Goal: Task Accomplishment & Management: Manage account settings

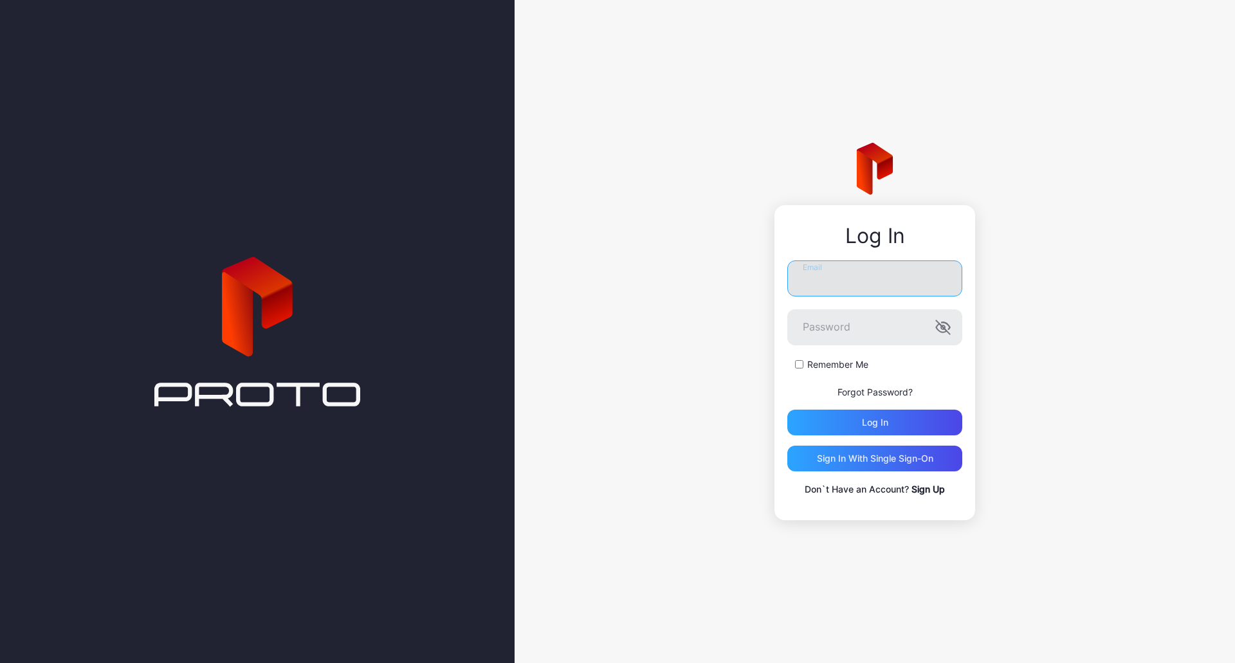
click at [867, 292] on input "Email" at bounding box center [874, 278] width 175 height 36
type input "**********"
click at [787, 410] on button "Log in" at bounding box center [874, 423] width 175 height 26
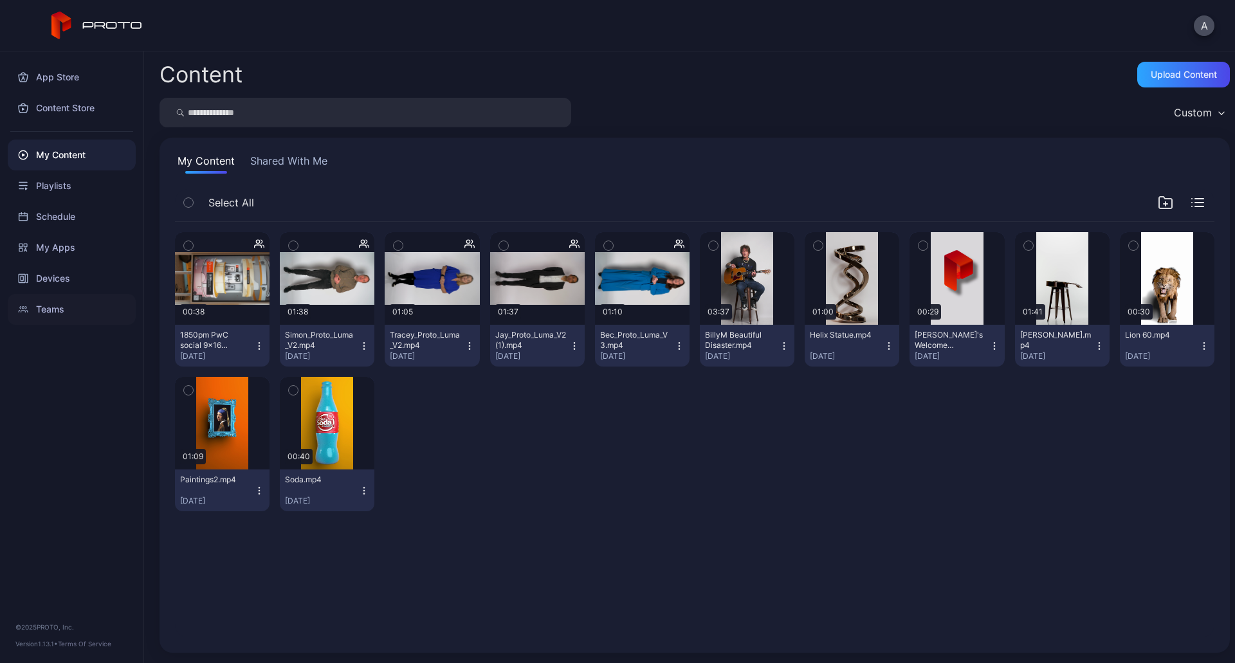
click at [59, 309] on div "Teams" at bounding box center [72, 309] width 128 height 31
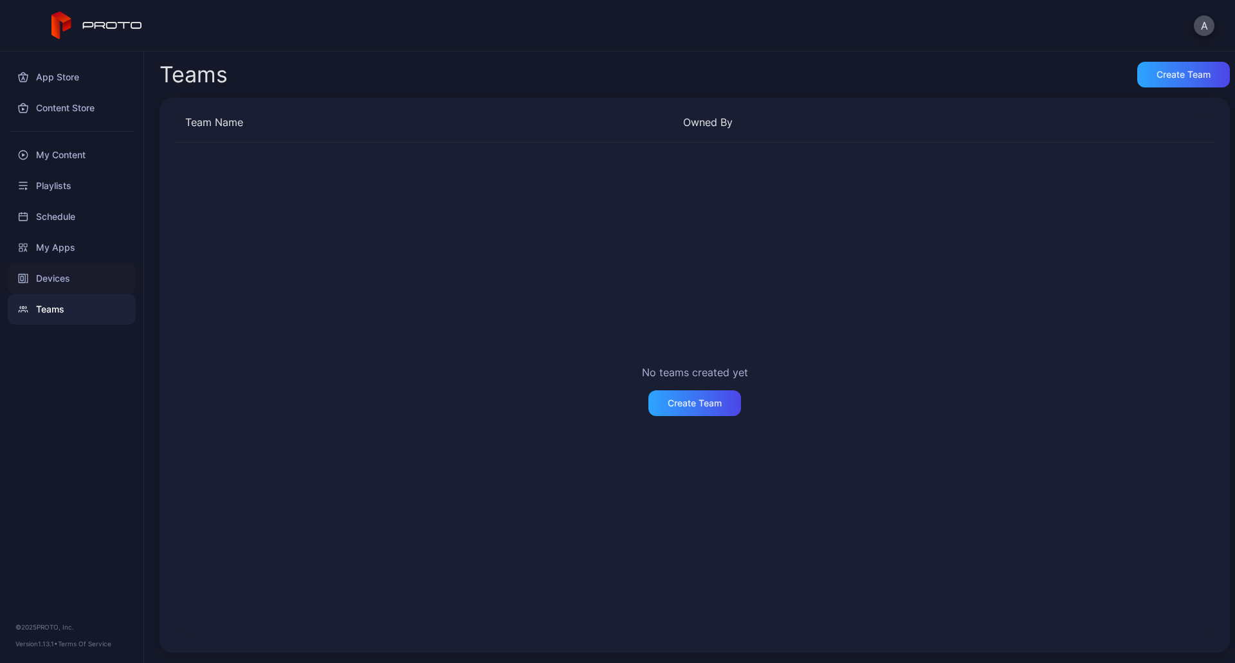
click at [46, 284] on div "Devices" at bounding box center [72, 278] width 128 height 31
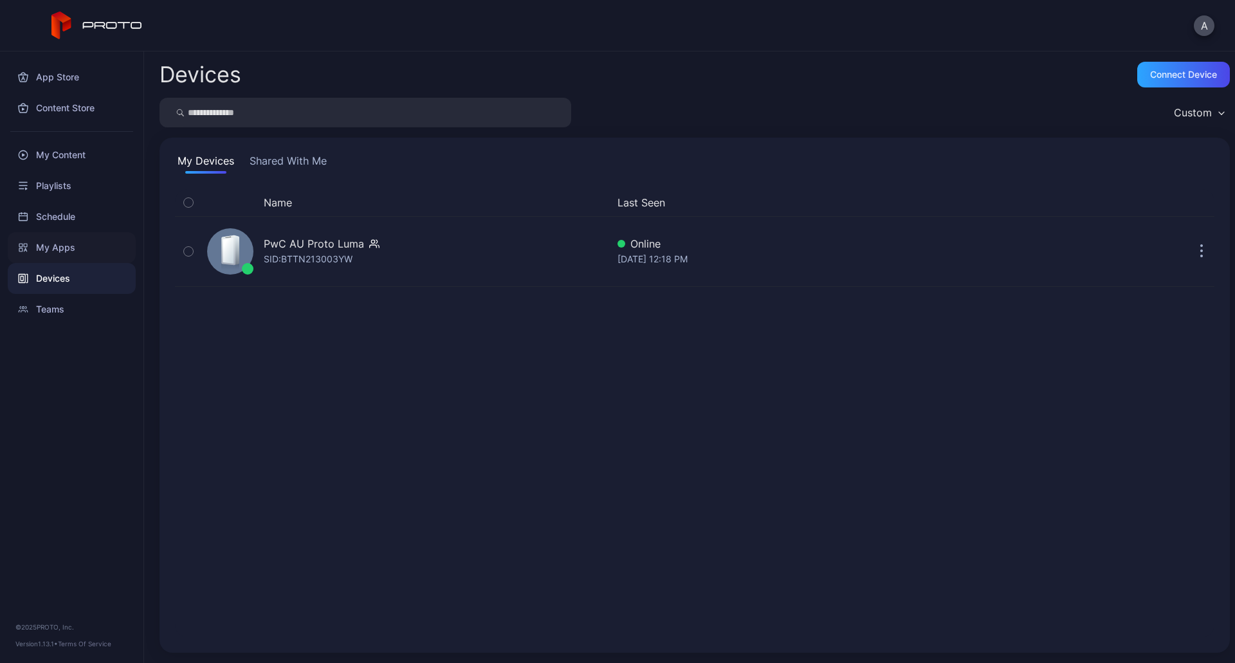
click at [59, 246] on div "My Apps" at bounding box center [72, 247] width 128 height 31
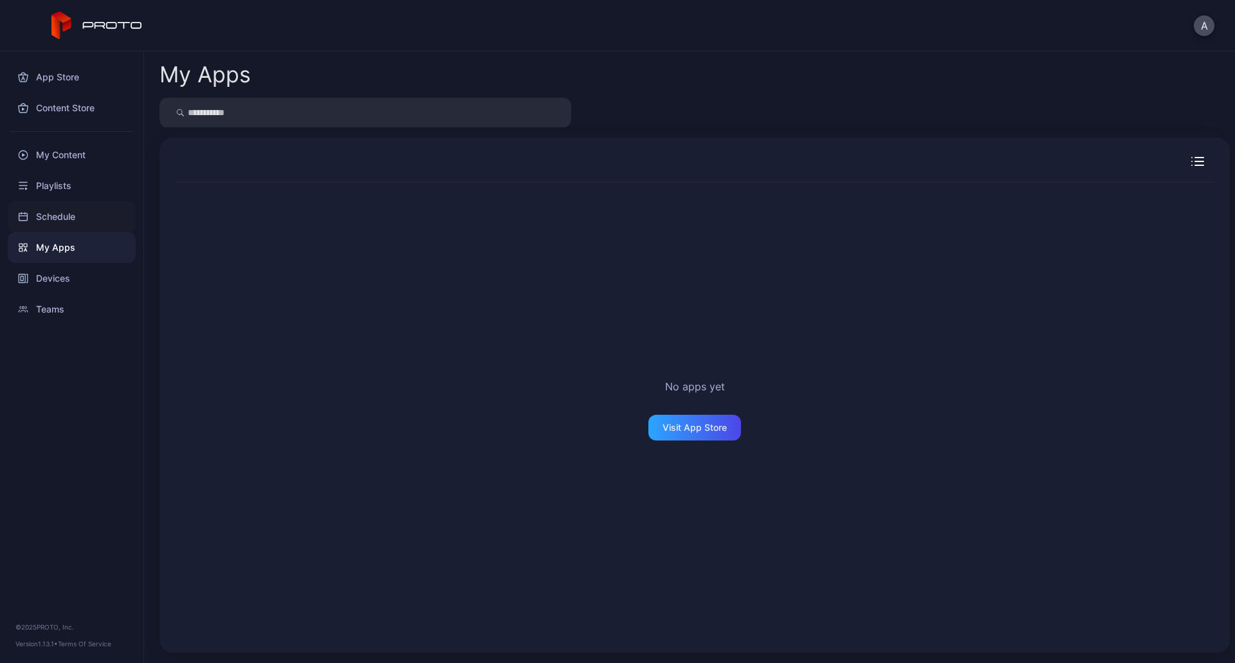
click at [54, 223] on div "Schedule" at bounding box center [72, 216] width 128 height 31
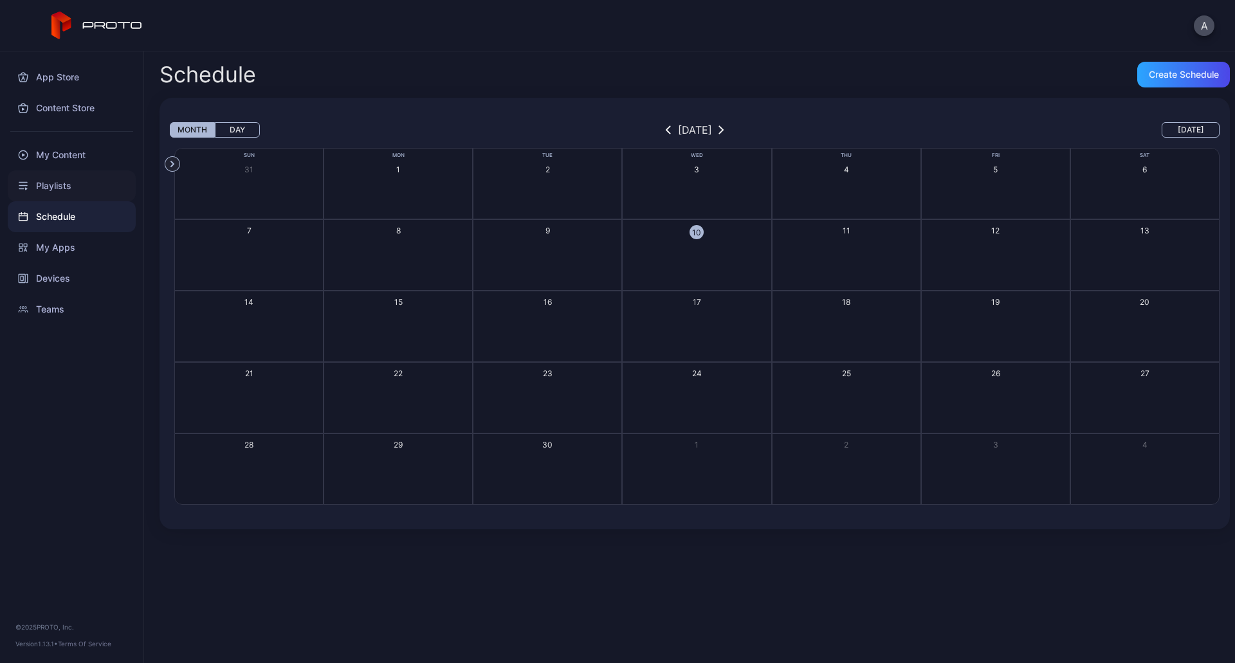
click at [51, 190] on div "Playlists" at bounding box center [72, 185] width 128 height 31
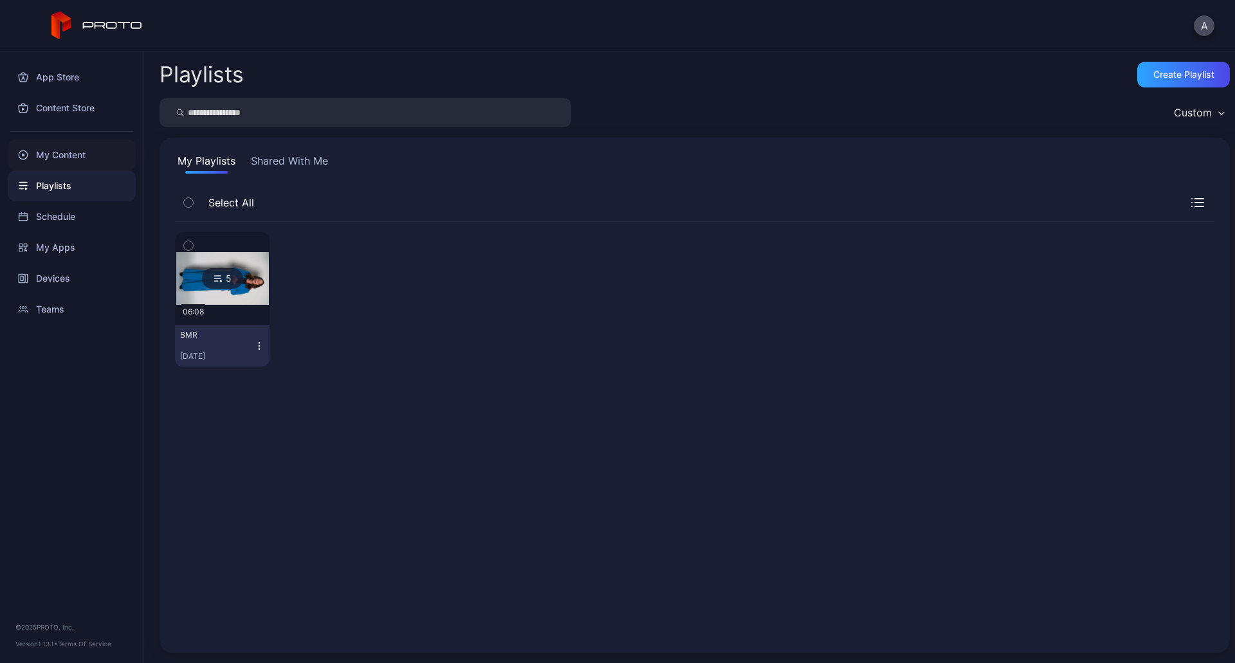
click at [60, 156] on div "My Content" at bounding box center [72, 155] width 128 height 31
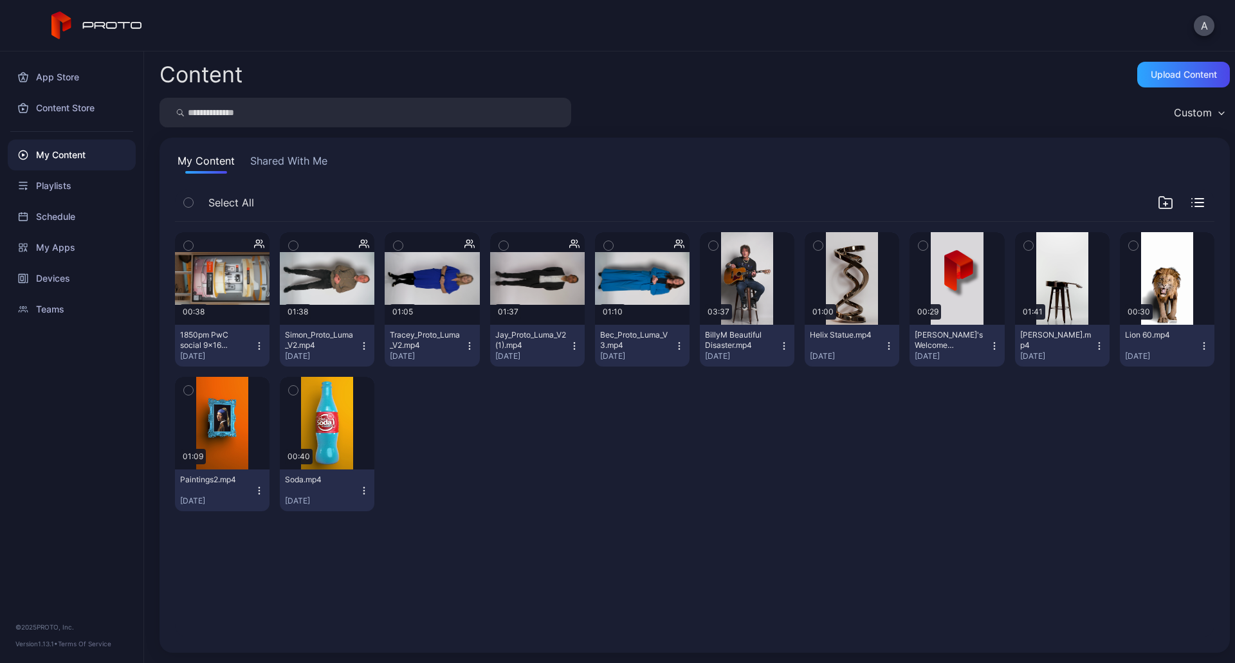
click at [280, 163] on button "Shared With Me" at bounding box center [289, 163] width 82 height 21
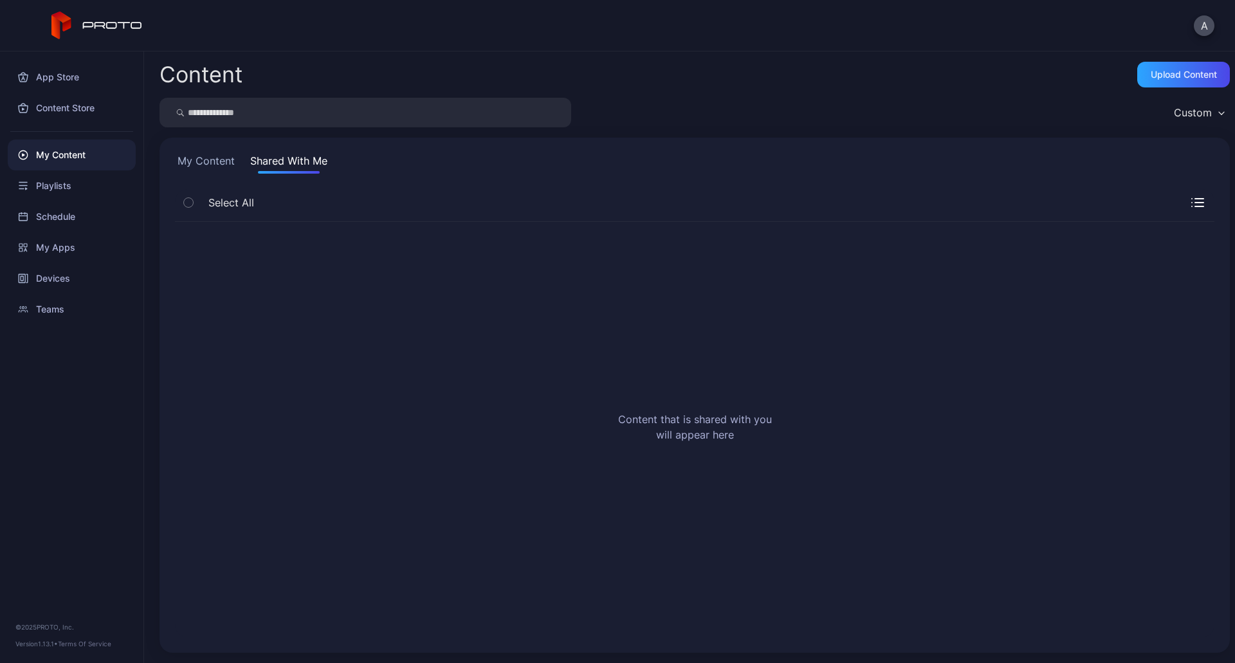
click at [1176, 210] on div "Select All" at bounding box center [694, 205] width 1039 height 33
click at [1216, 19] on div "A" at bounding box center [617, 25] width 1235 height 51
click at [1203, 31] on button "A" at bounding box center [1204, 25] width 21 height 21
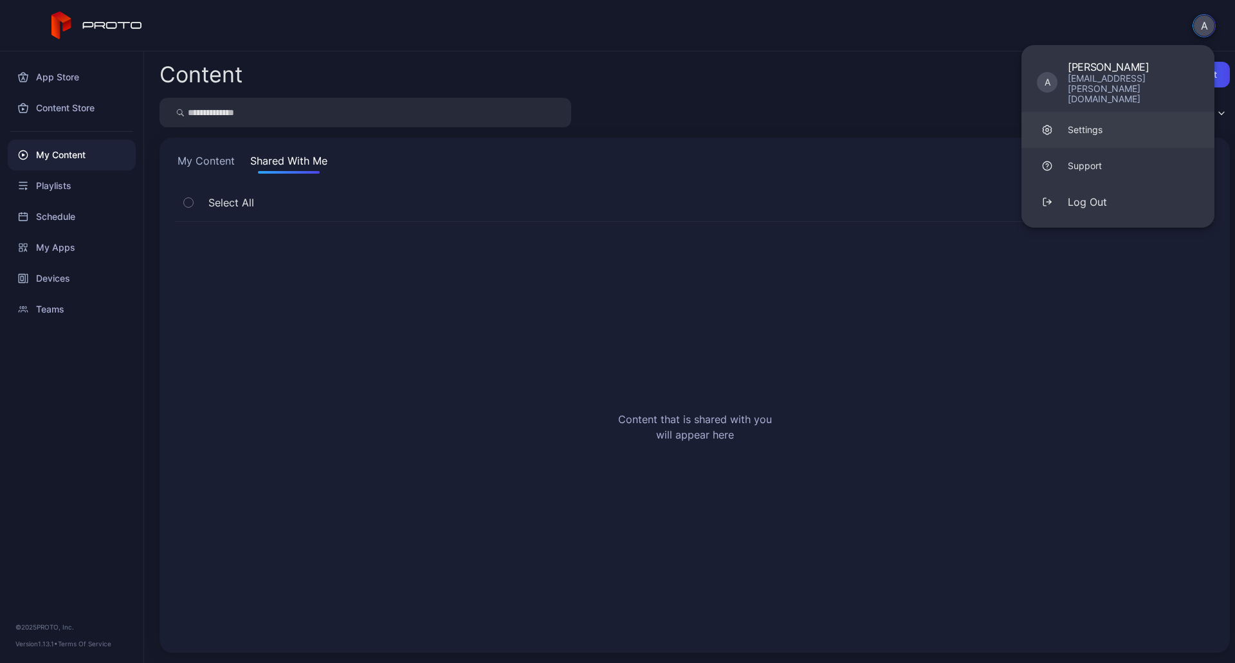
click at [1131, 112] on link "Settings" at bounding box center [1117, 130] width 193 height 36
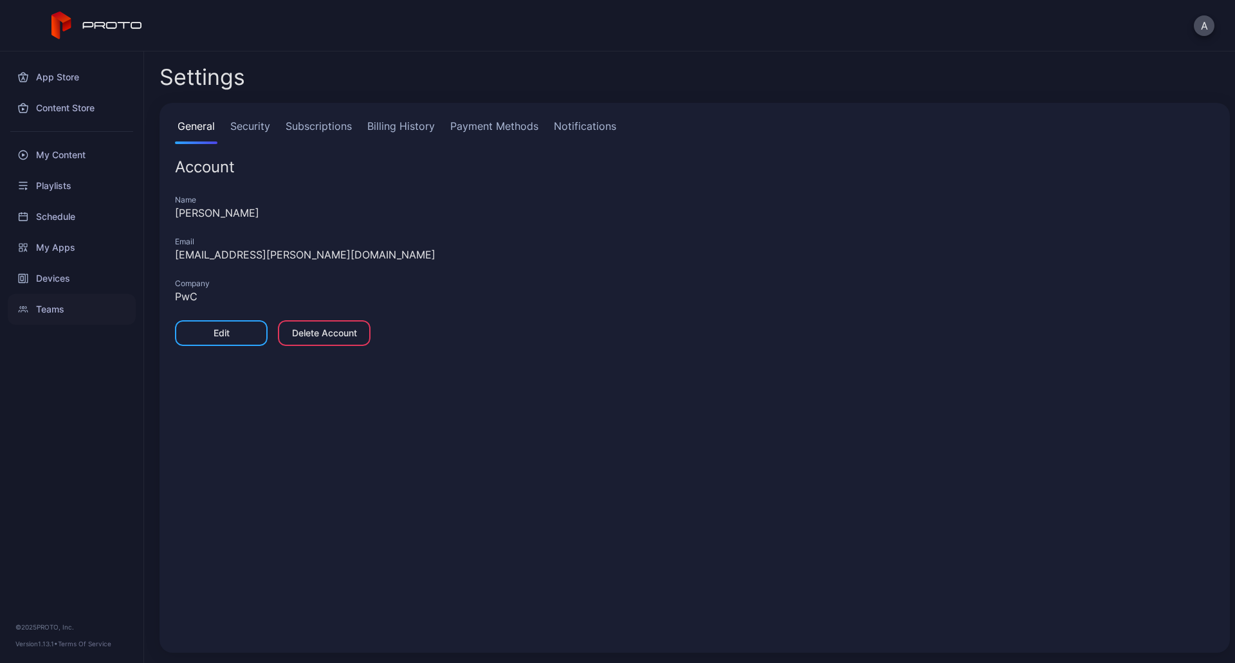
click at [58, 309] on div "Teams" at bounding box center [72, 309] width 128 height 31
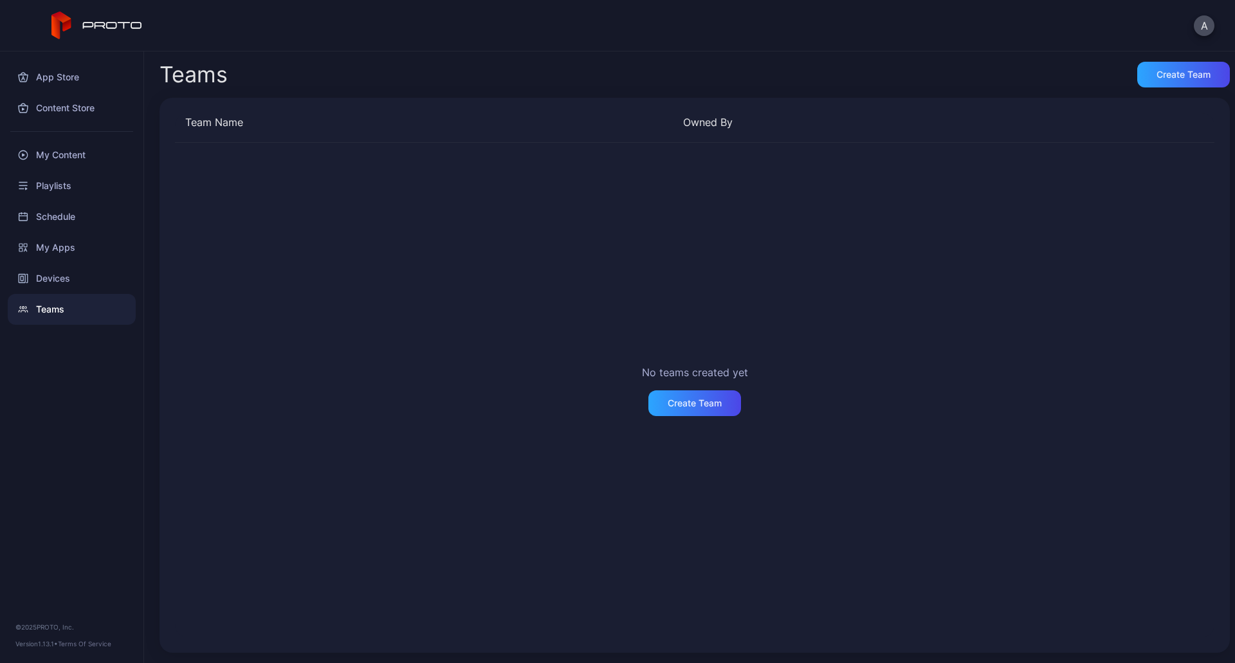
click at [915, 566] on div "No teams created yet Create Team" at bounding box center [694, 390] width 1039 height 495
click at [53, 285] on div "Devices" at bounding box center [72, 278] width 128 height 31
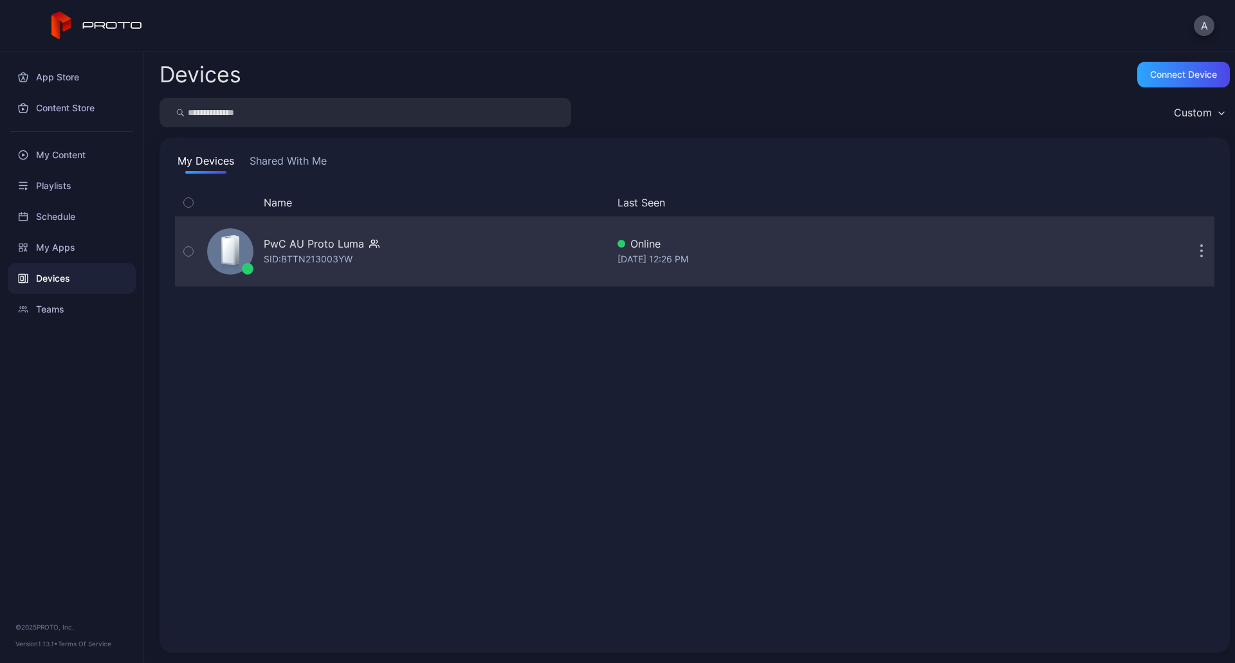
click at [431, 275] on div "PwC AU Proto [PERSON_NAME]: BTTN213003YW" at bounding box center [404, 251] width 405 height 64
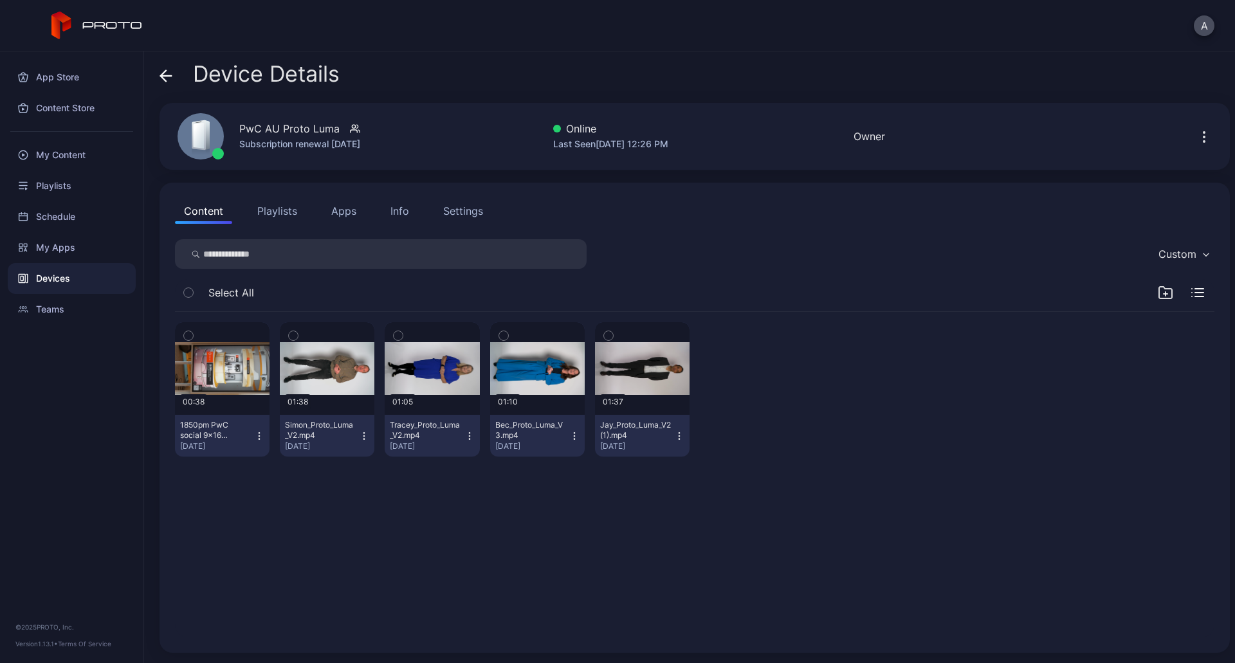
drag, startPoint x: 455, startPoint y: 223, endPoint x: 456, endPoint y: 211, distance: 12.3
click at [456, 211] on button "Settings" at bounding box center [463, 211] width 58 height 26
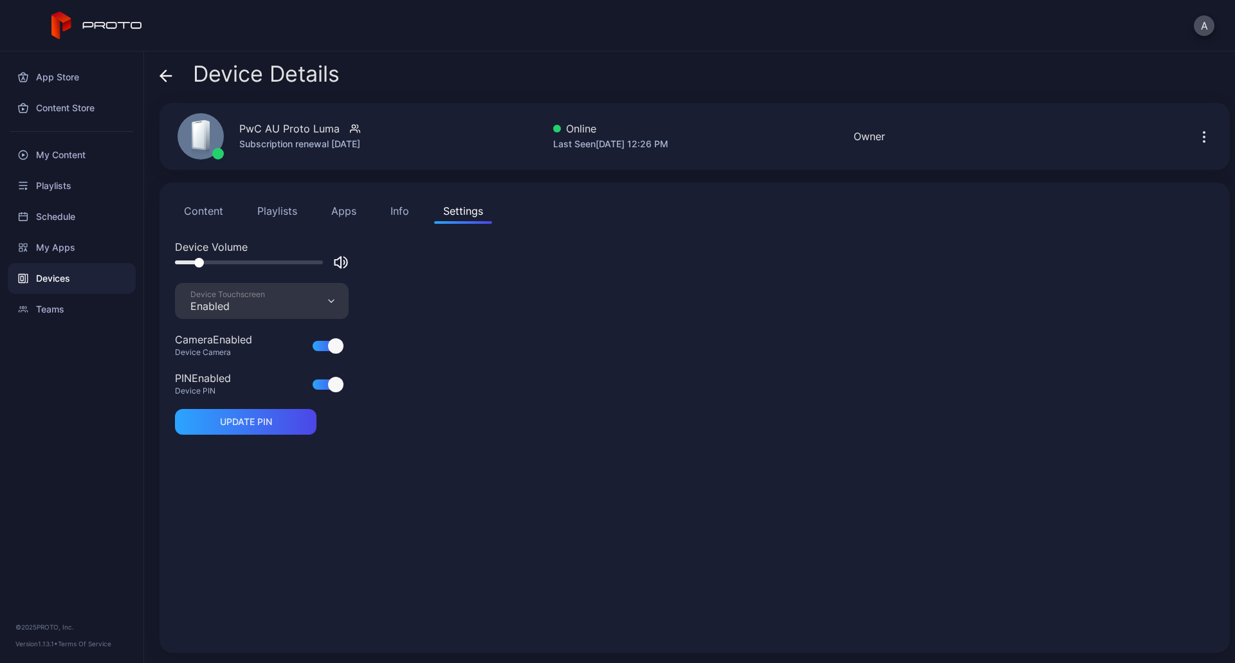
click at [456, 211] on div "Settings" at bounding box center [463, 210] width 40 height 15
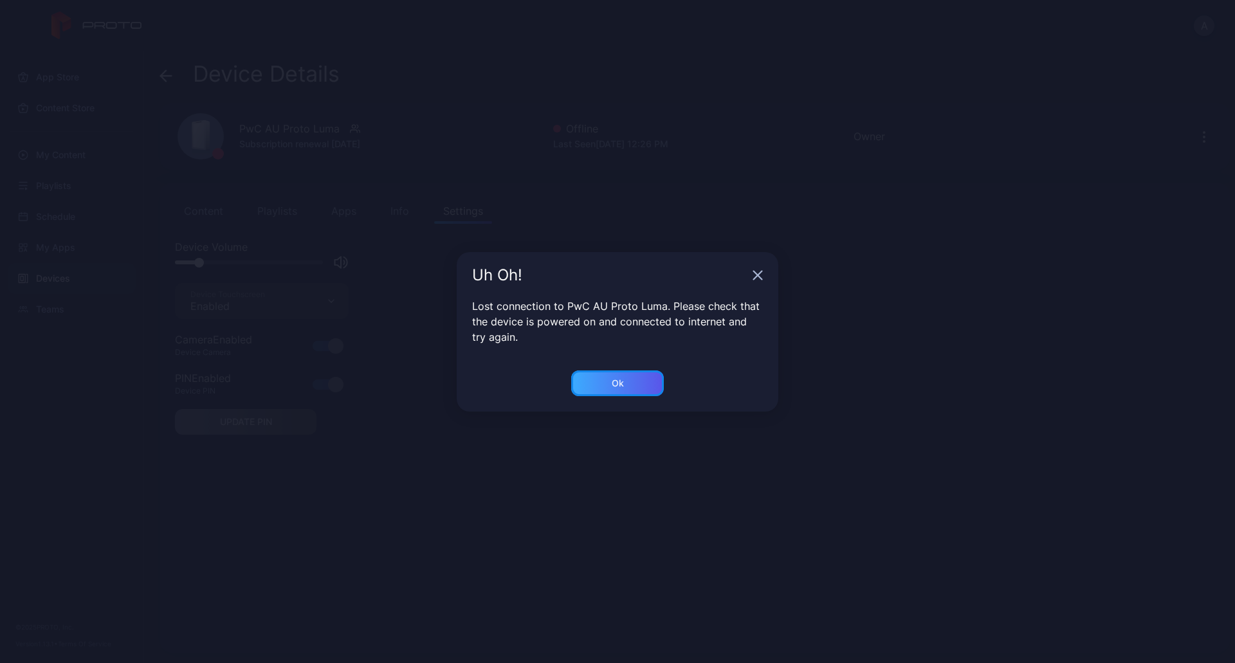
click at [597, 383] on div "Ok" at bounding box center [617, 383] width 93 height 26
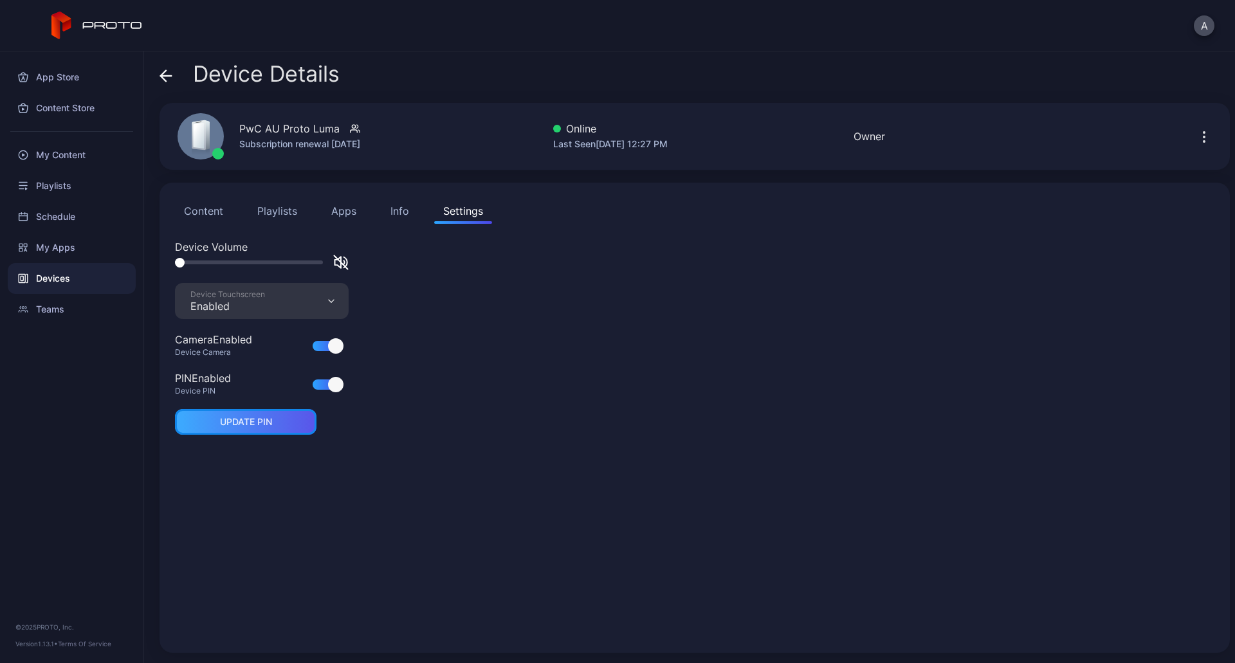
click at [248, 421] on div "UPDATE PIN" at bounding box center [246, 422] width 52 height 10
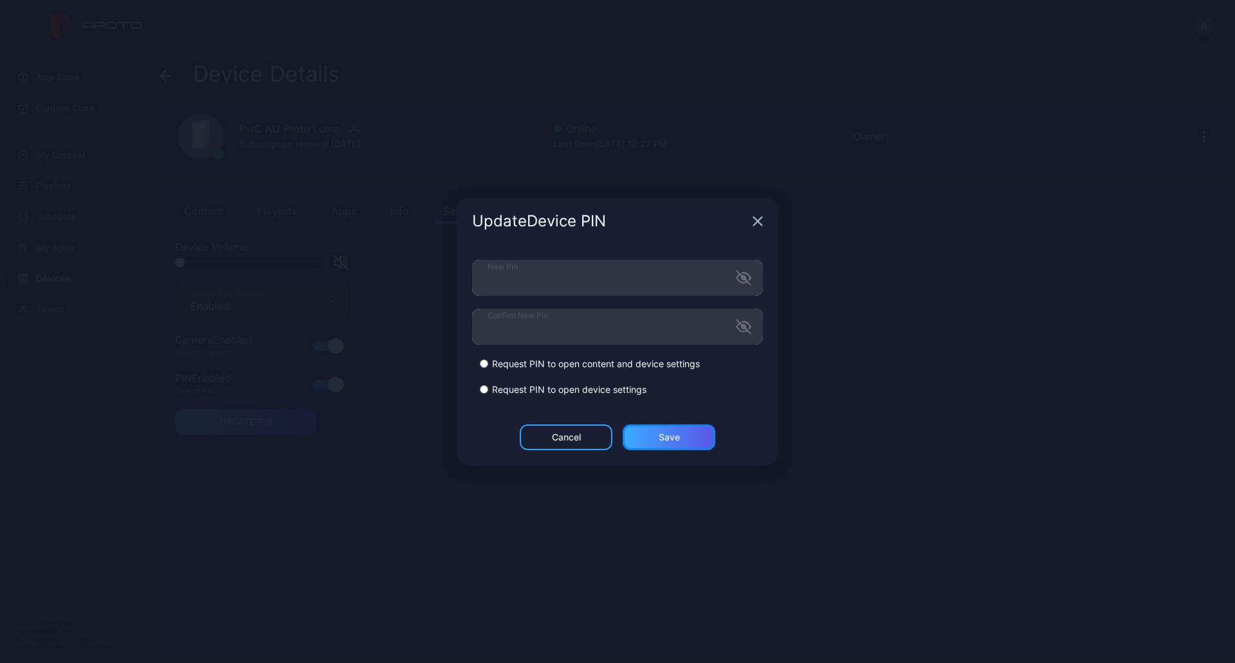
click at [663, 440] on div "Save" at bounding box center [669, 437] width 21 height 10
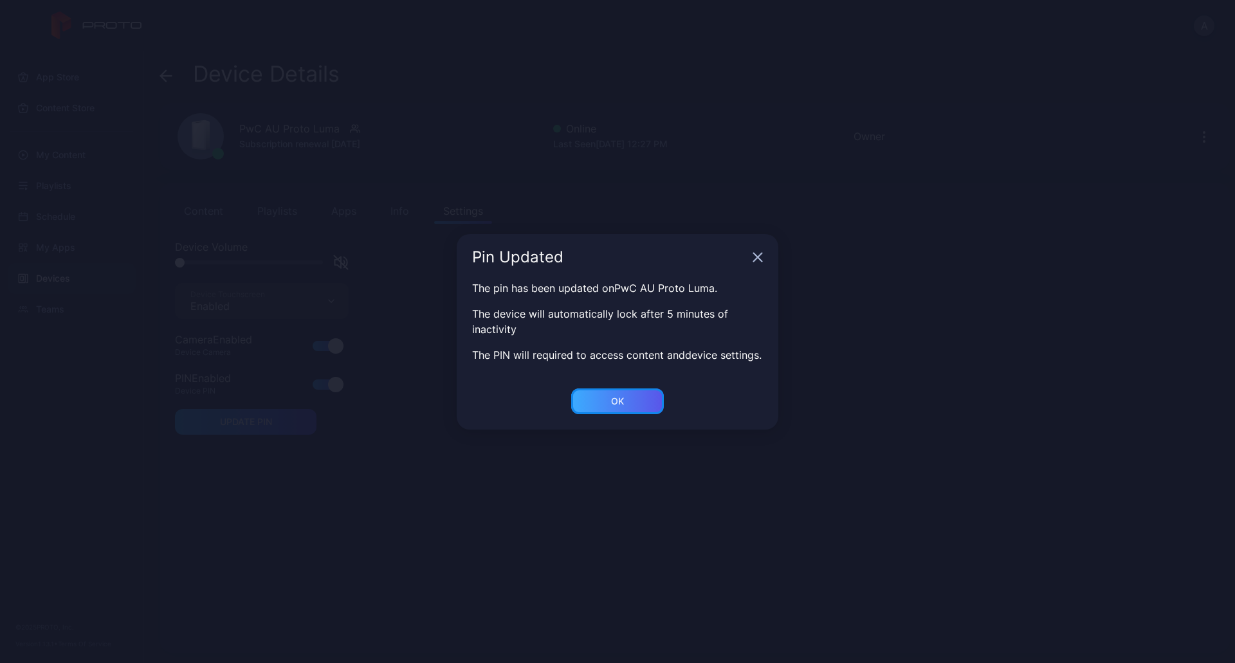
click at [625, 414] on div "OK" at bounding box center [617, 401] width 93 height 26
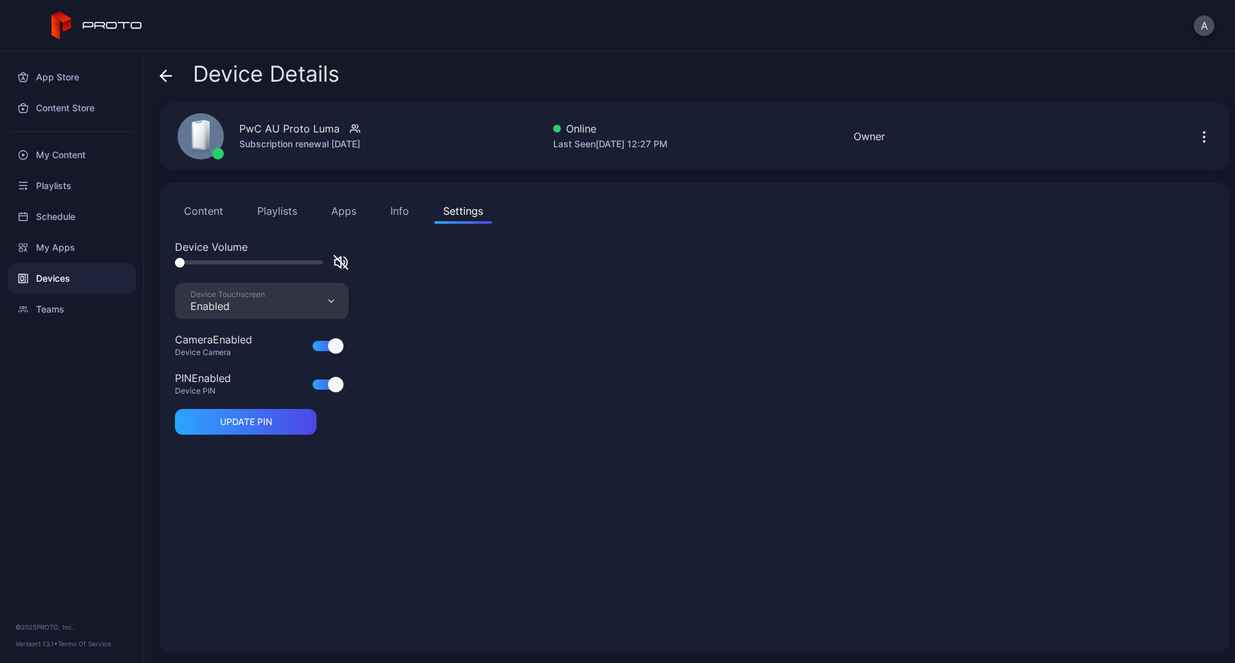
click at [556, 496] on div "Device Volume Device Touchscreen Enabled Camera Enabled Device Camera PIN Enabl…" at bounding box center [694, 438] width 1039 height 398
click at [405, 202] on button "Info" at bounding box center [399, 211] width 37 height 26
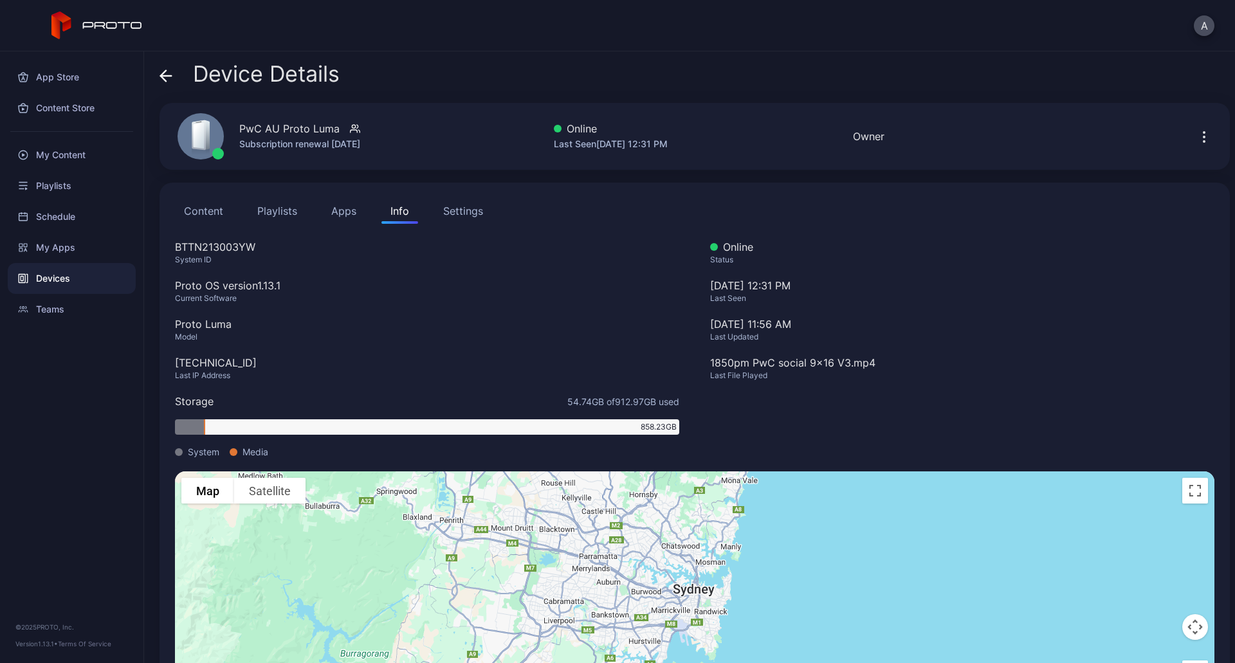
click at [336, 217] on button "Apps" at bounding box center [343, 211] width 43 height 26
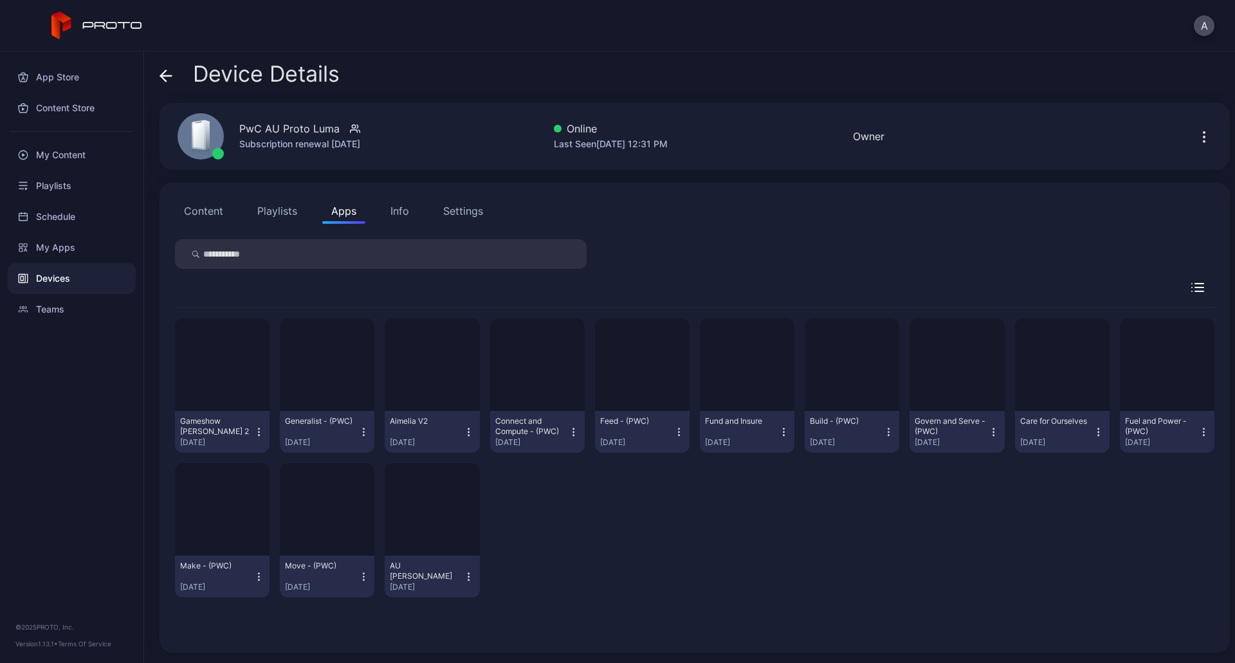
click at [212, 210] on button "Content" at bounding box center [203, 211] width 57 height 26
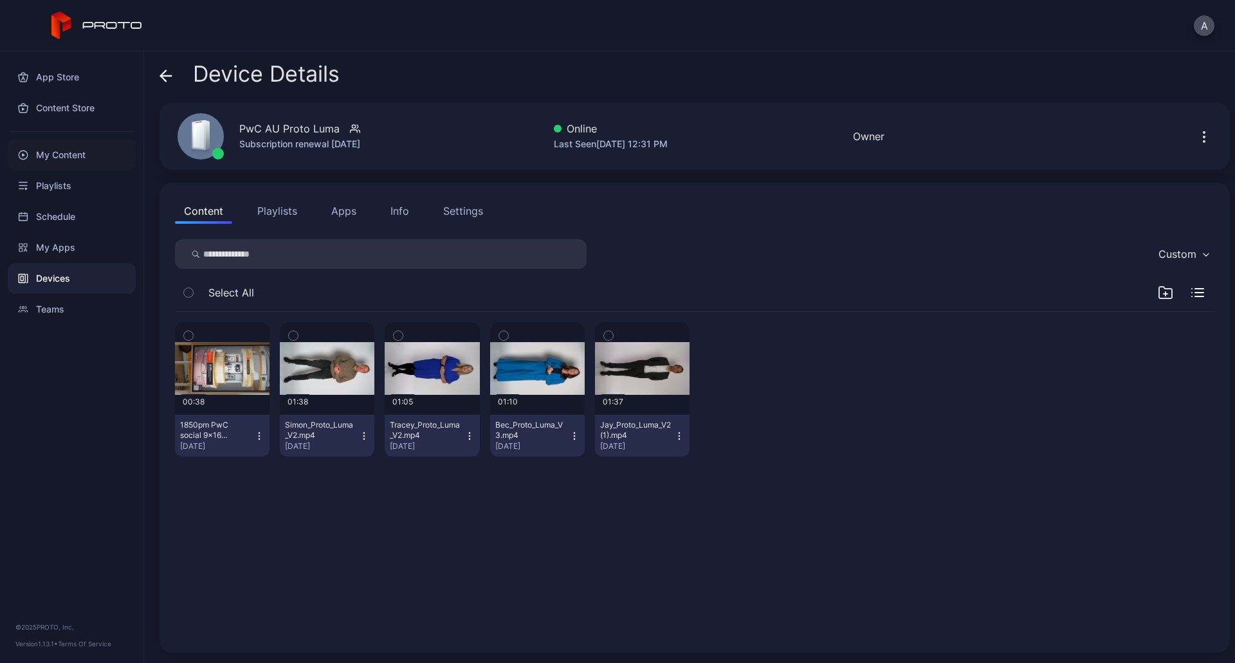
click at [62, 160] on div "My Content" at bounding box center [72, 155] width 128 height 31
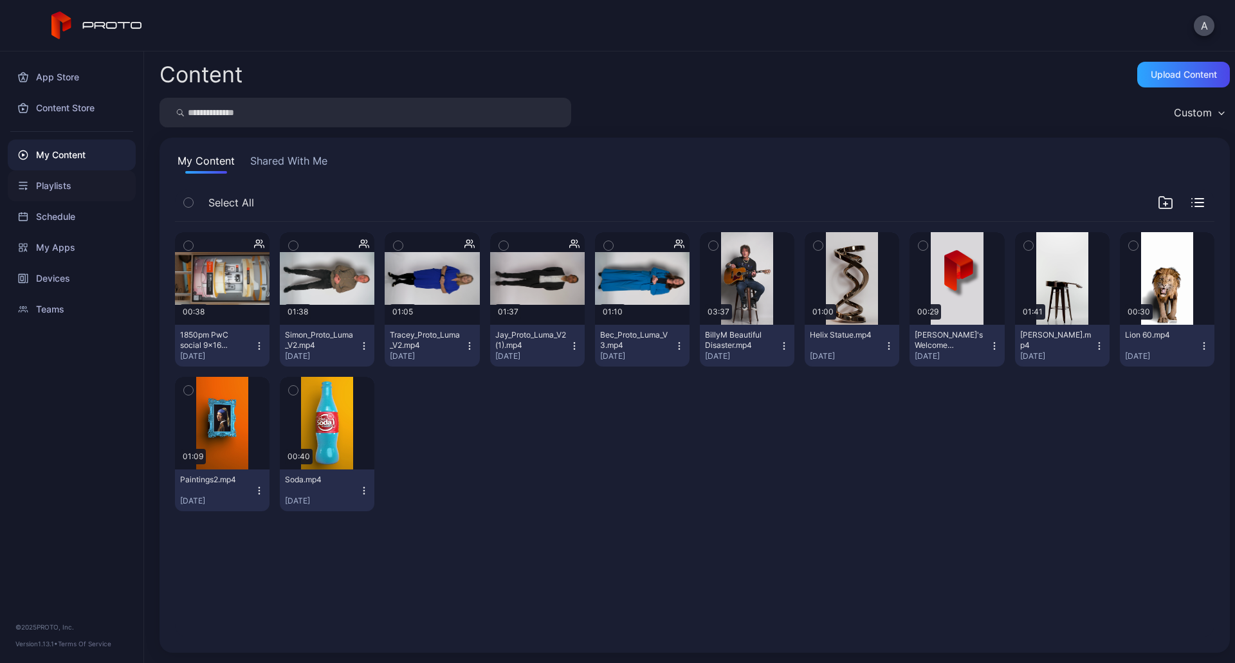
click at [69, 192] on div "Playlists" at bounding box center [72, 185] width 128 height 31
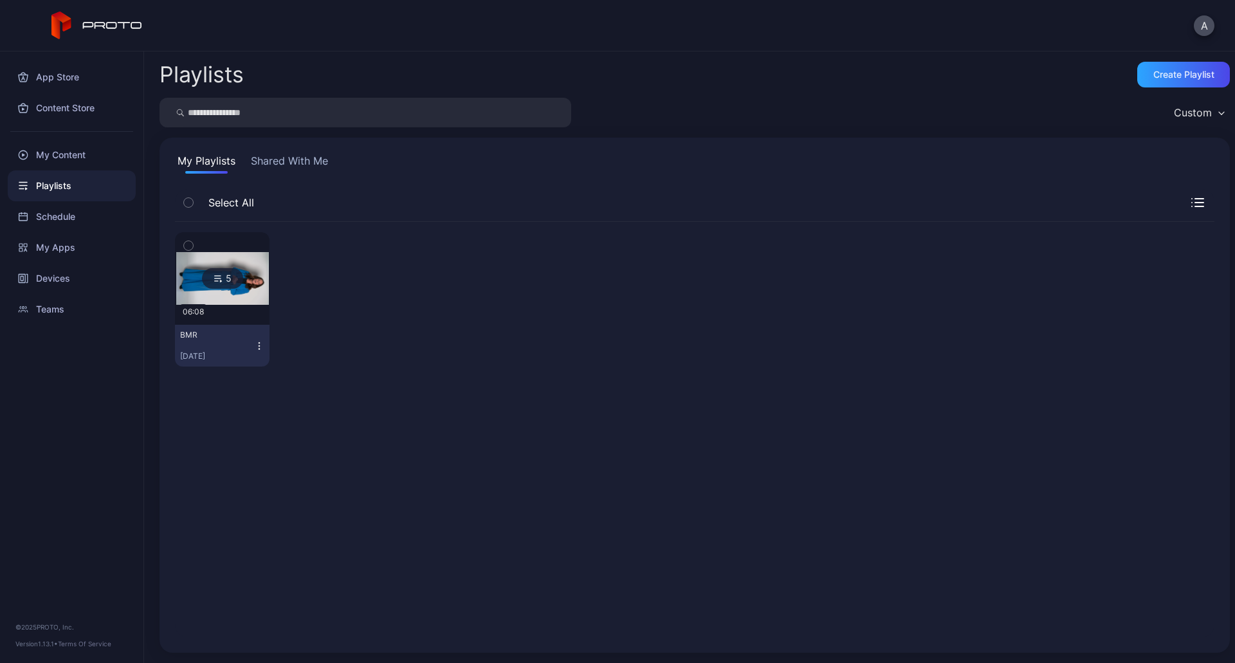
click at [254, 292] on img at bounding box center [222, 278] width 93 height 52
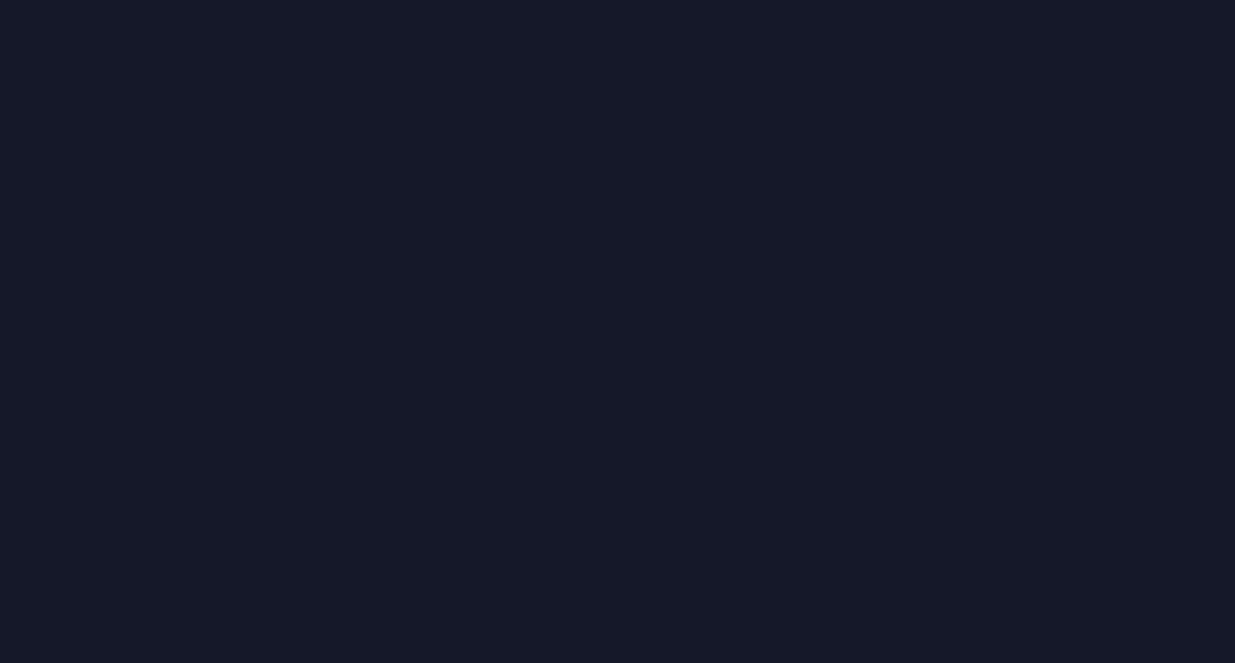
click at [254, 292] on div at bounding box center [617, 331] width 1235 height 663
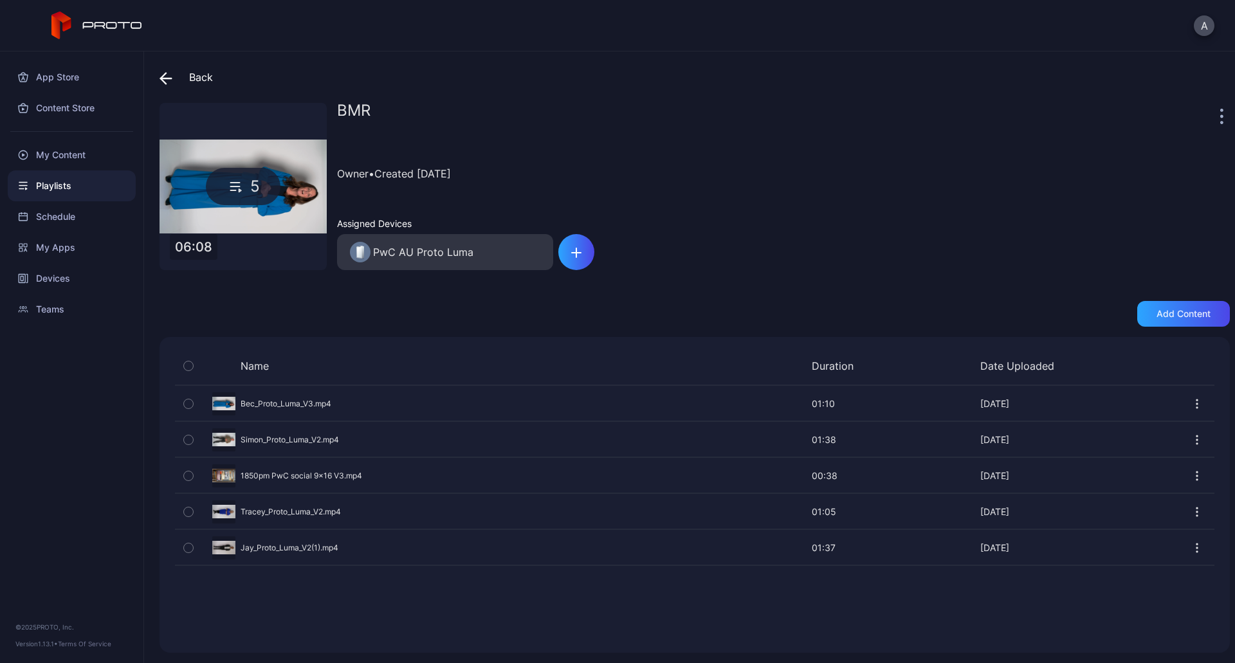
click at [272, 216] on div "5" at bounding box center [242, 186] width 167 height 167
click at [405, 255] on div "PwC AU Proto Luma" at bounding box center [423, 251] width 100 height 15
click at [251, 206] on div "5" at bounding box center [242, 186] width 167 height 167
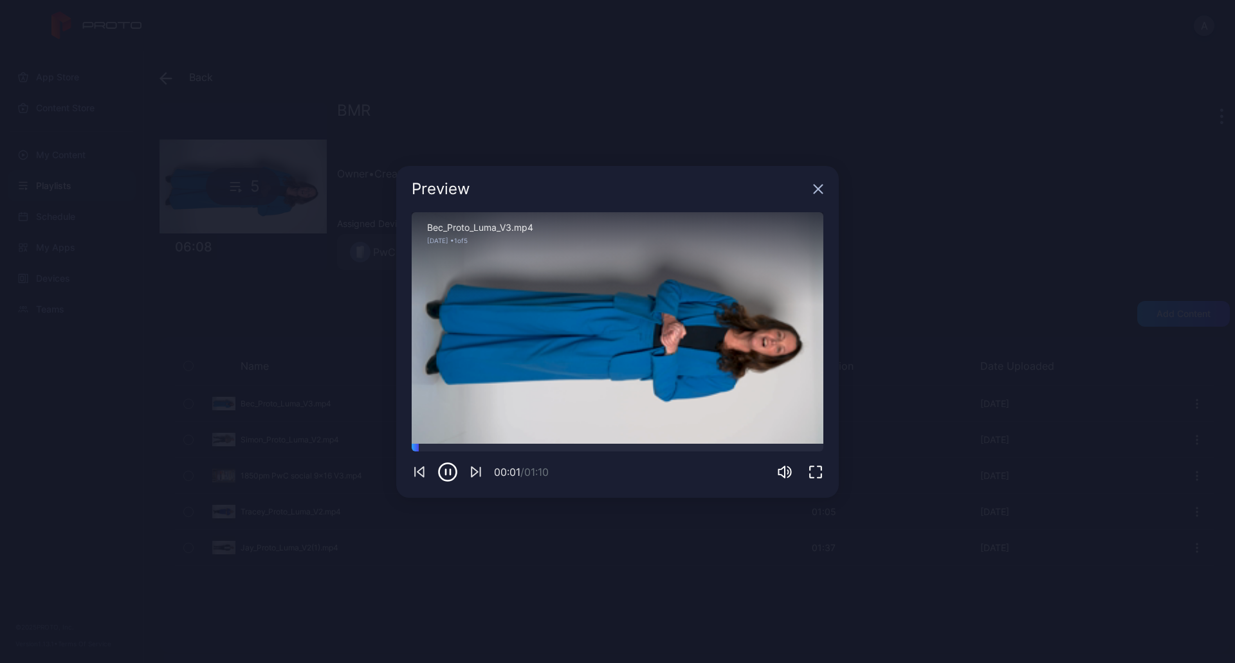
click at [821, 196] on div "Preview" at bounding box center [617, 189] width 442 height 46
click at [820, 189] on icon "button" at bounding box center [818, 189] width 10 height 10
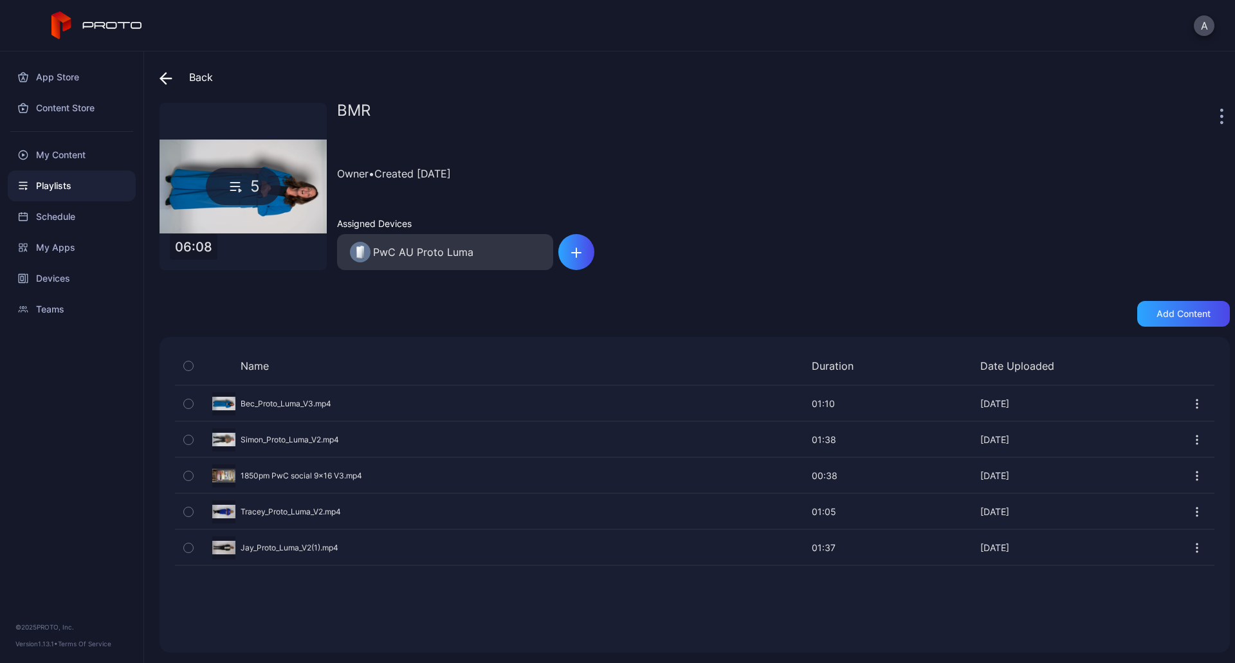
click at [248, 223] on div "5" at bounding box center [242, 186] width 167 height 167
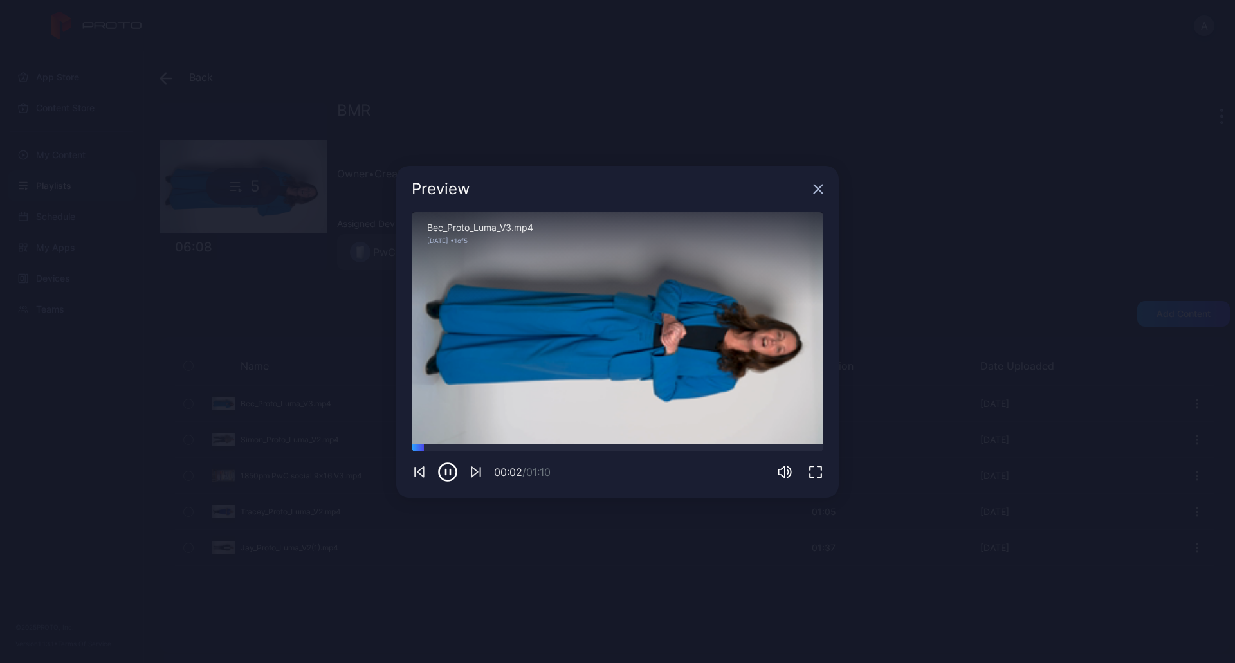
click at [819, 192] on icon "button" at bounding box center [818, 189] width 10 height 10
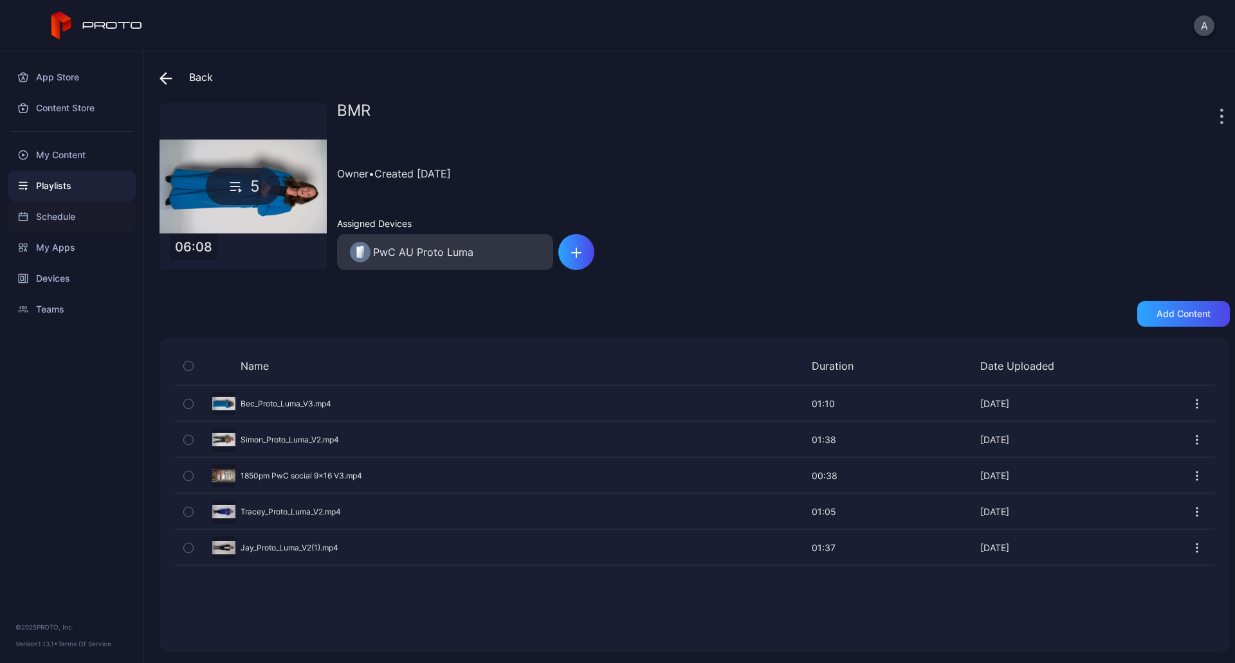
click at [69, 218] on div "Schedule" at bounding box center [72, 216] width 128 height 31
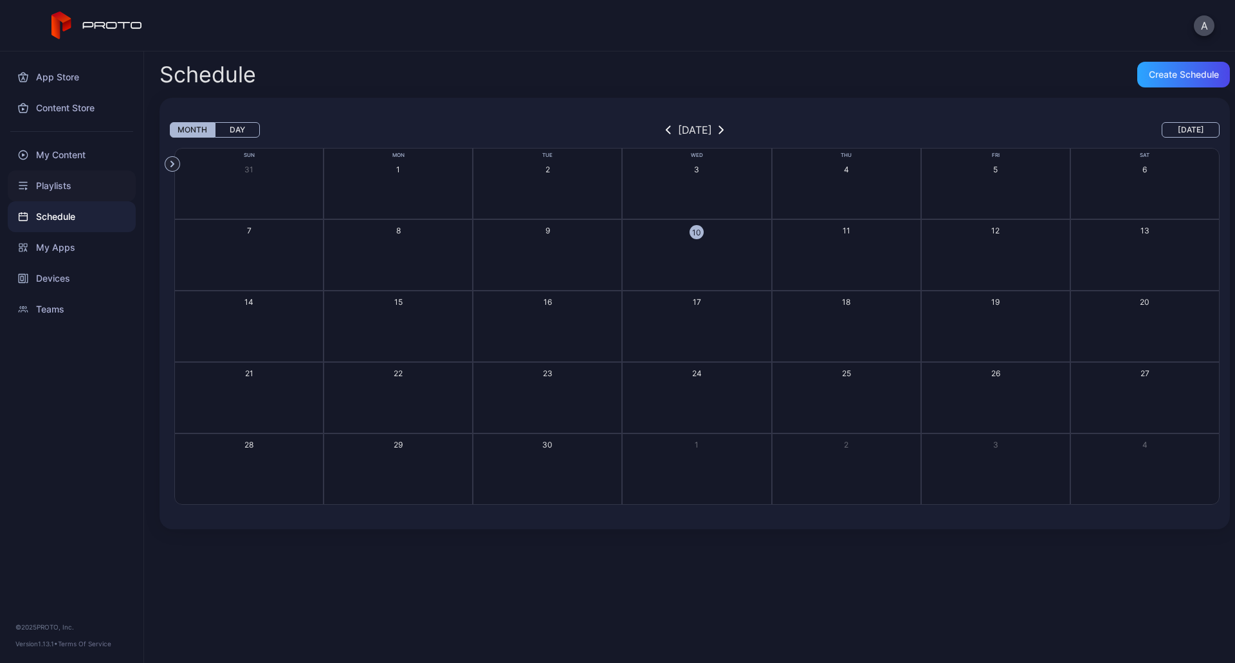
click at [59, 194] on div "Playlists" at bounding box center [72, 185] width 128 height 31
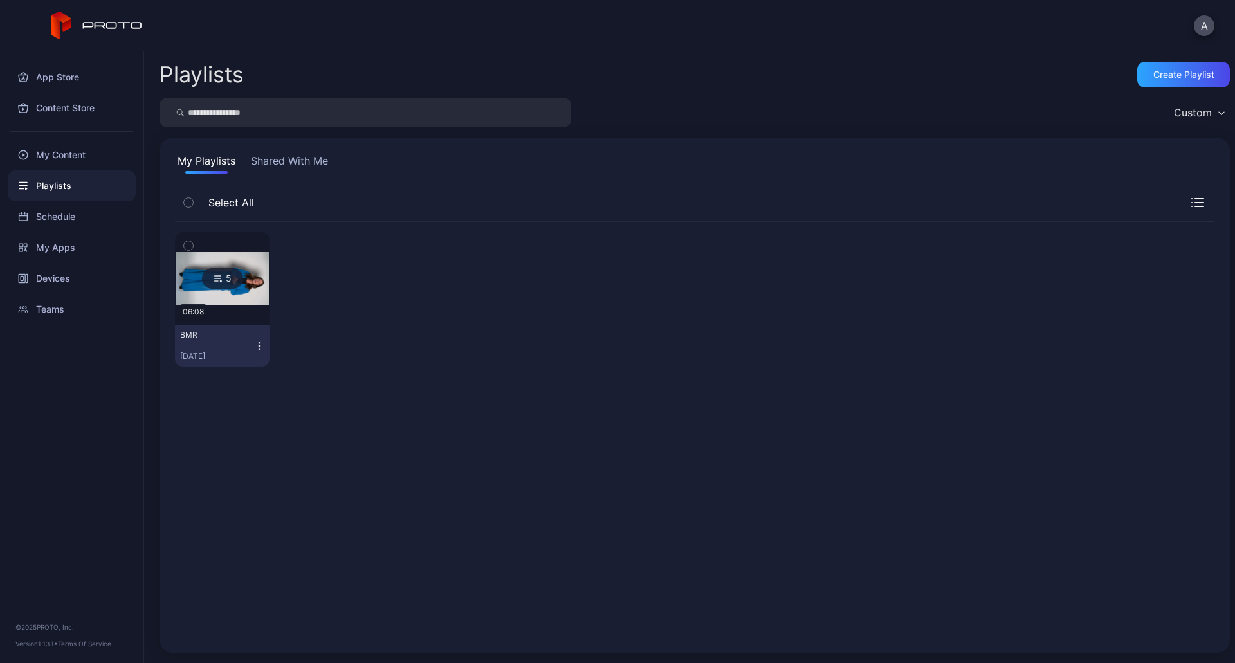
click at [310, 161] on button "Shared With Me" at bounding box center [289, 163] width 82 height 21
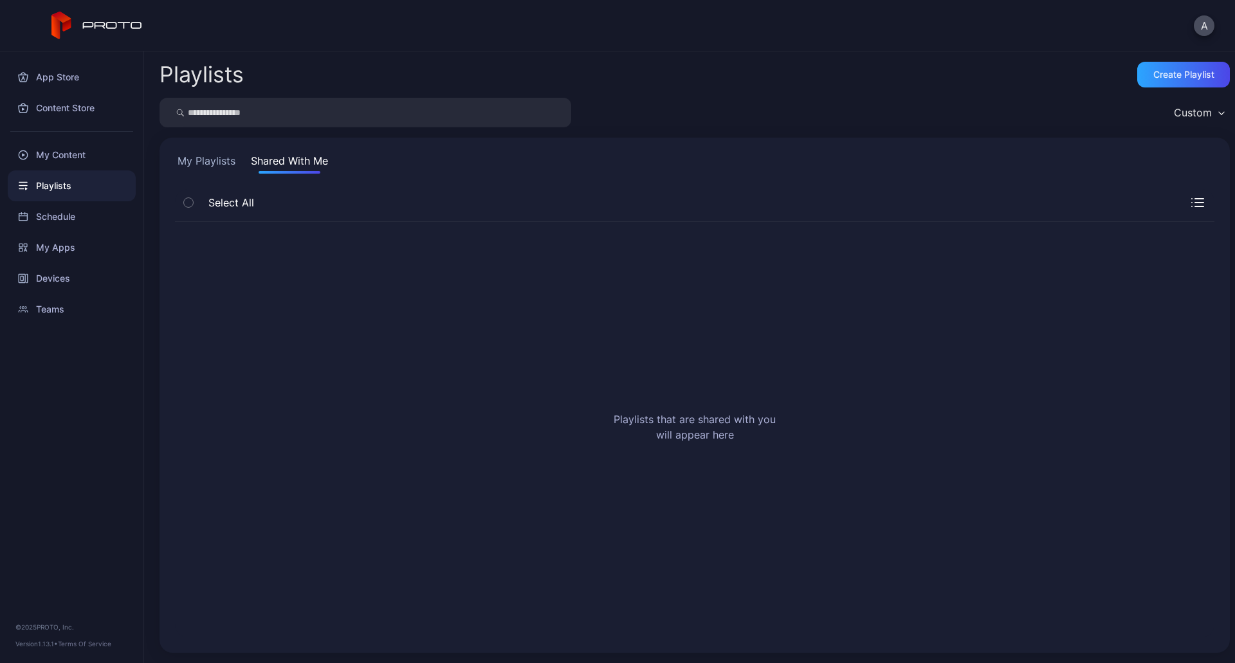
click at [230, 165] on button "My Playlists" at bounding box center [206, 163] width 63 height 21
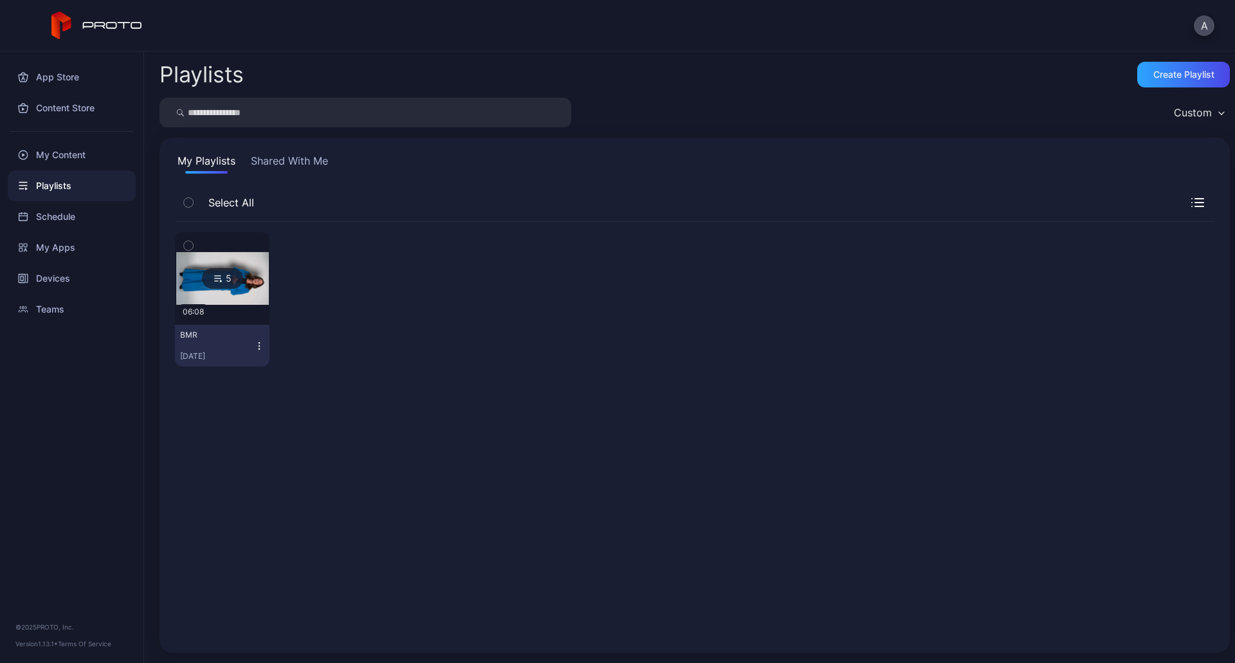
click at [185, 245] on icon "button" at bounding box center [188, 246] width 9 height 14
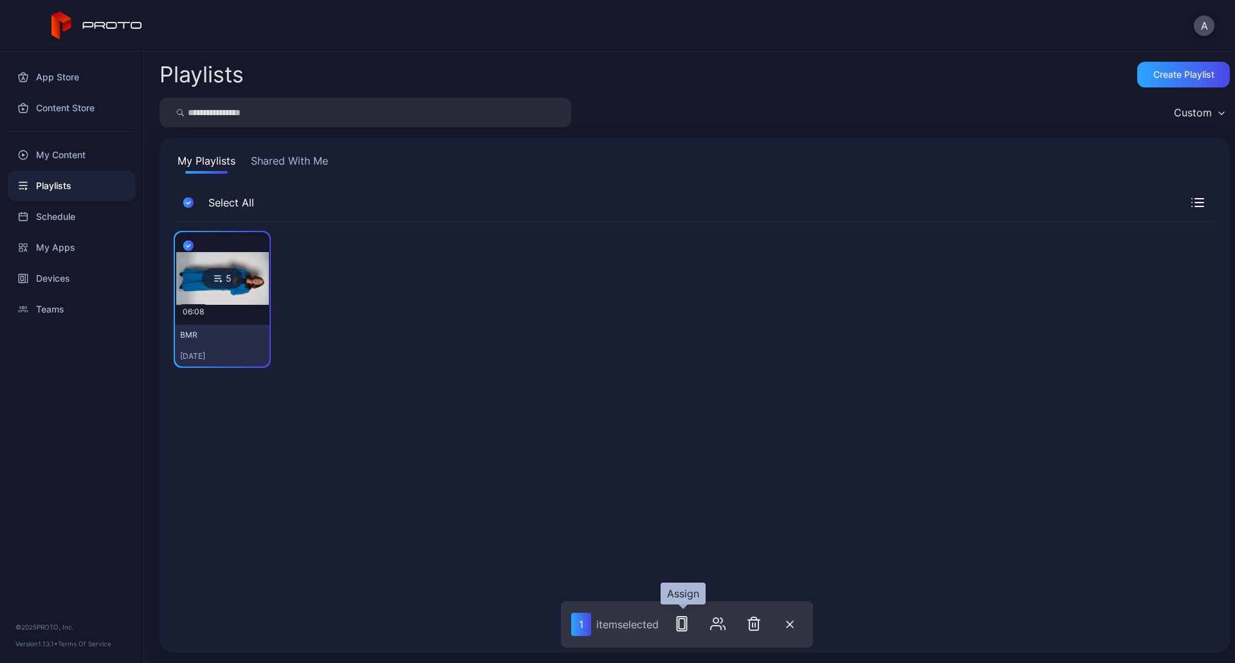
click at [688, 628] on icon "button" at bounding box center [681, 623] width 15 height 15
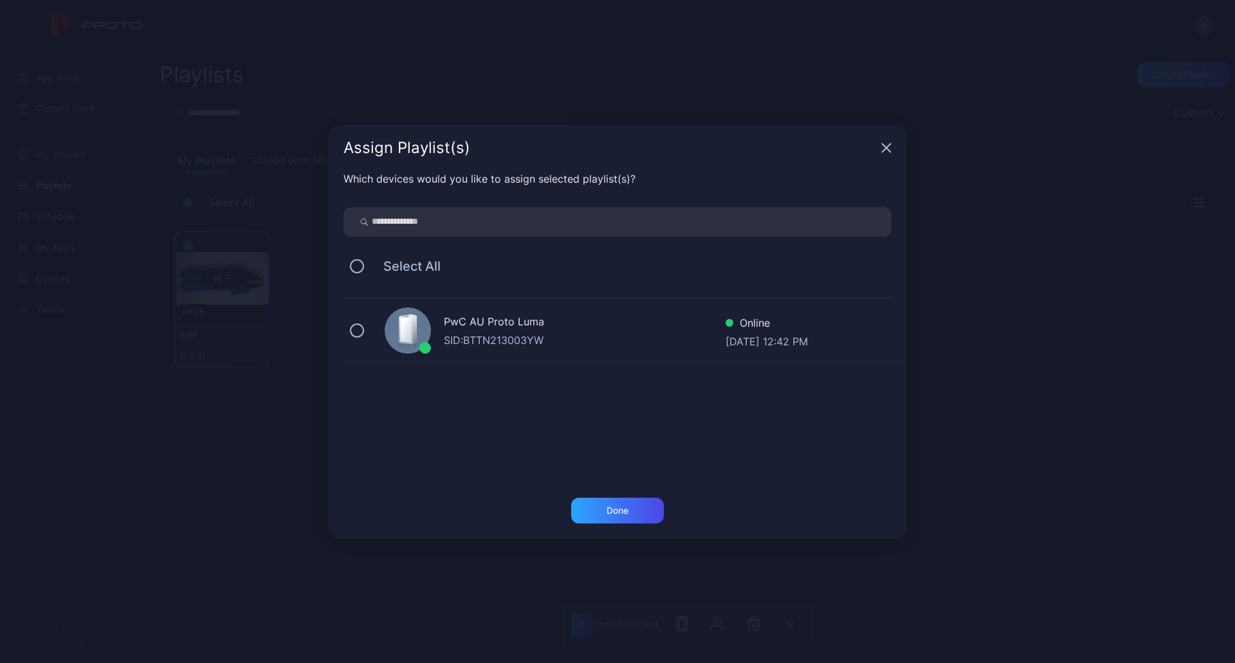
click at [484, 354] on div "PwC AU Proto [PERSON_NAME]: BTTN213003YW Online [DATE] 12:42 PM" at bounding box center [624, 331] width 563 height 64
click at [635, 501] on div "Done" at bounding box center [617, 511] width 93 height 26
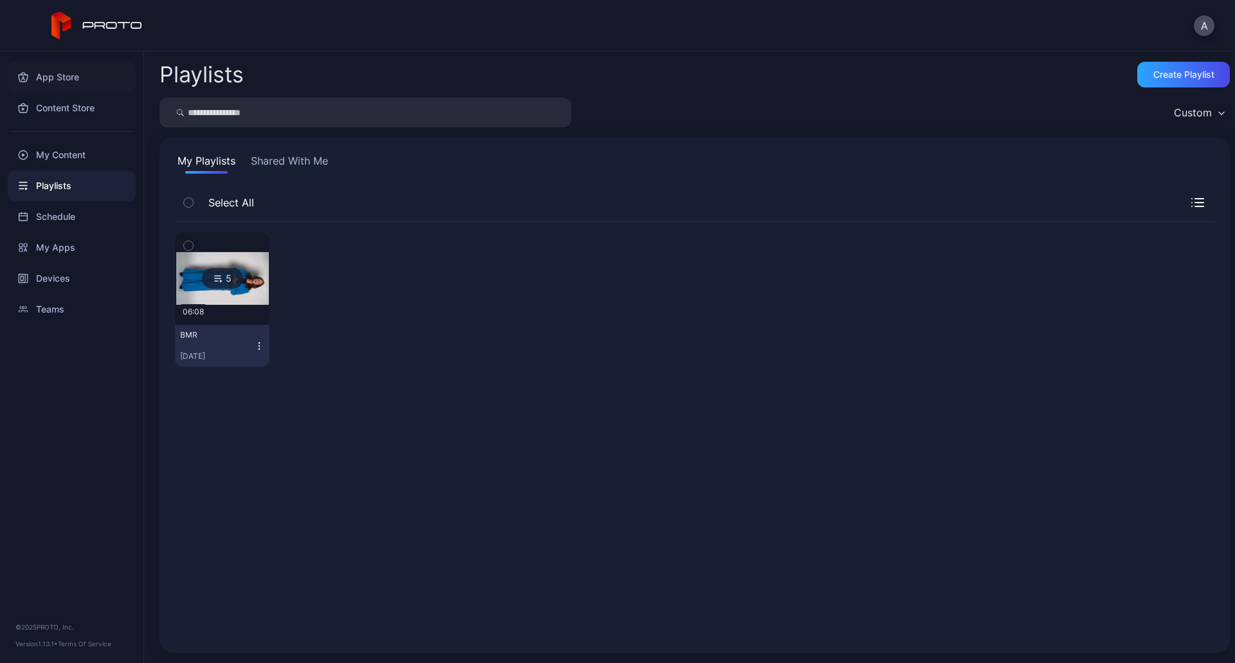
click at [41, 80] on div "App Store" at bounding box center [72, 77] width 128 height 31
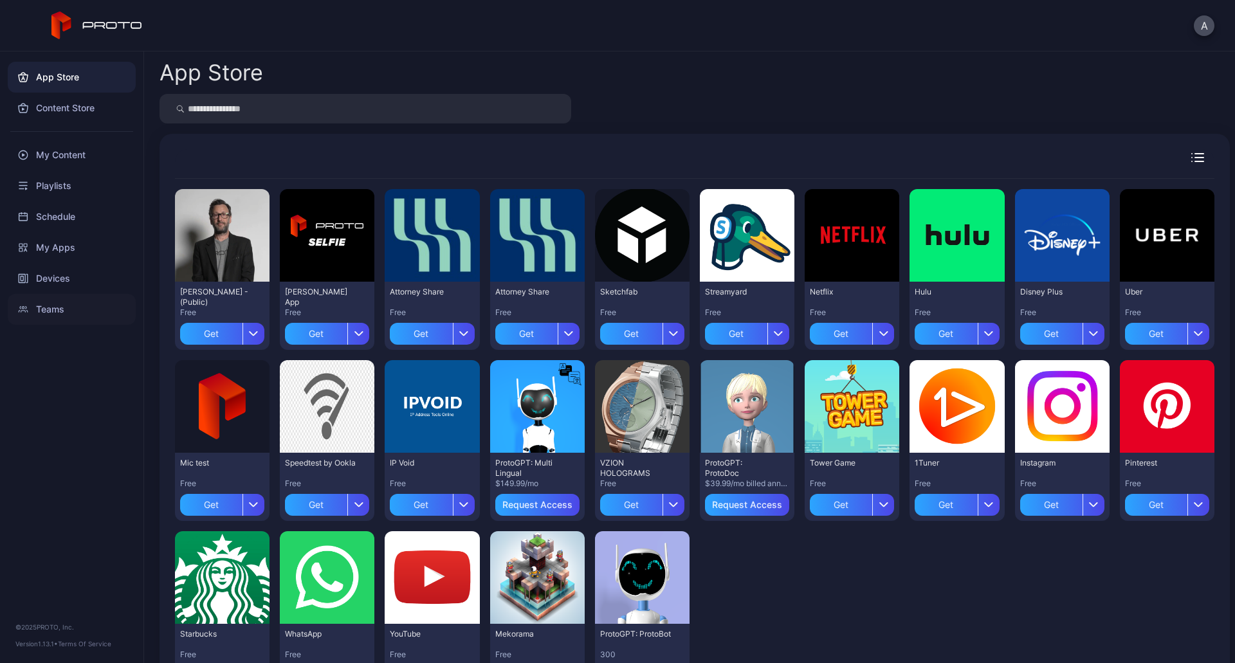
click at [51, 311] on div "Teams" at bounding box center [72, 309] width 128 height 31
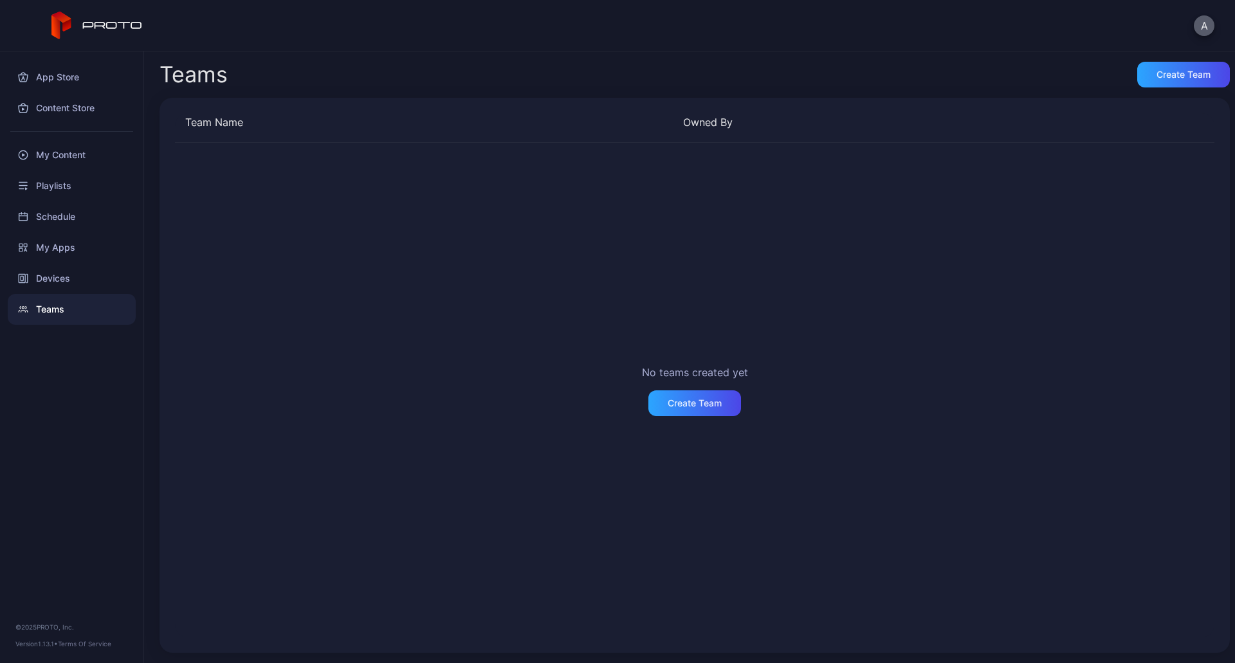
click at [1203, 24] on button "A" at bounding box center [1204, 25] width 21 height 21
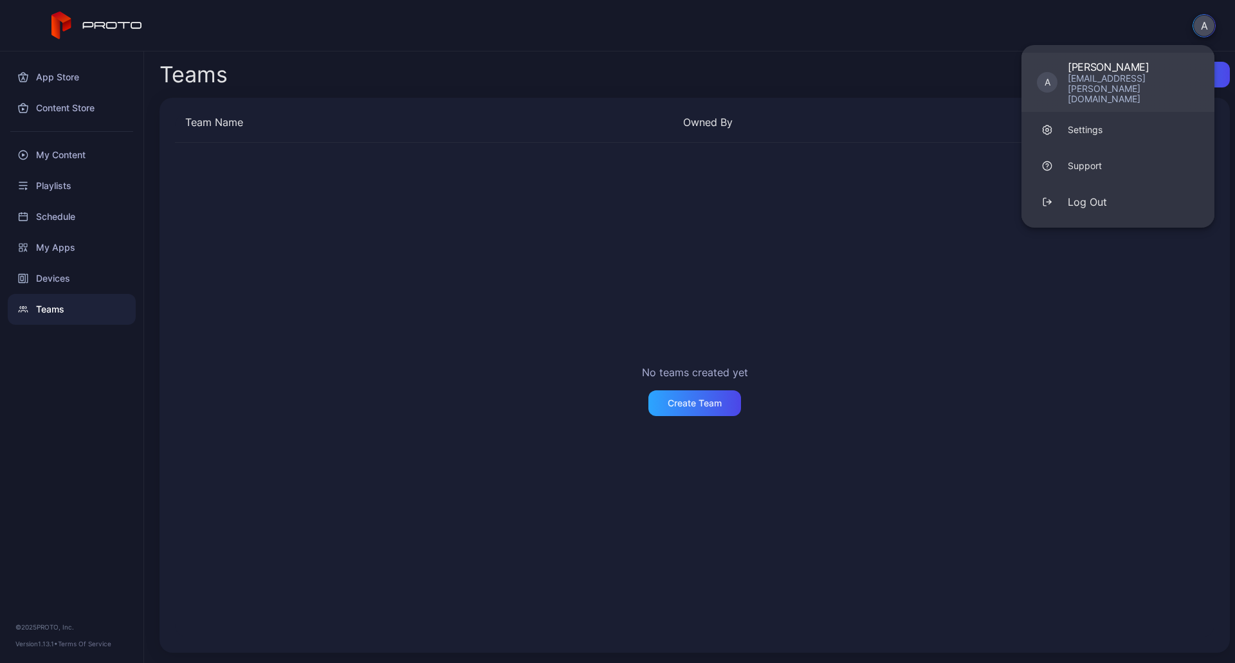
click at [1145, 69] on div "[PERSON_NAME]" at bounding box center [1133, 66] width 131 height 13
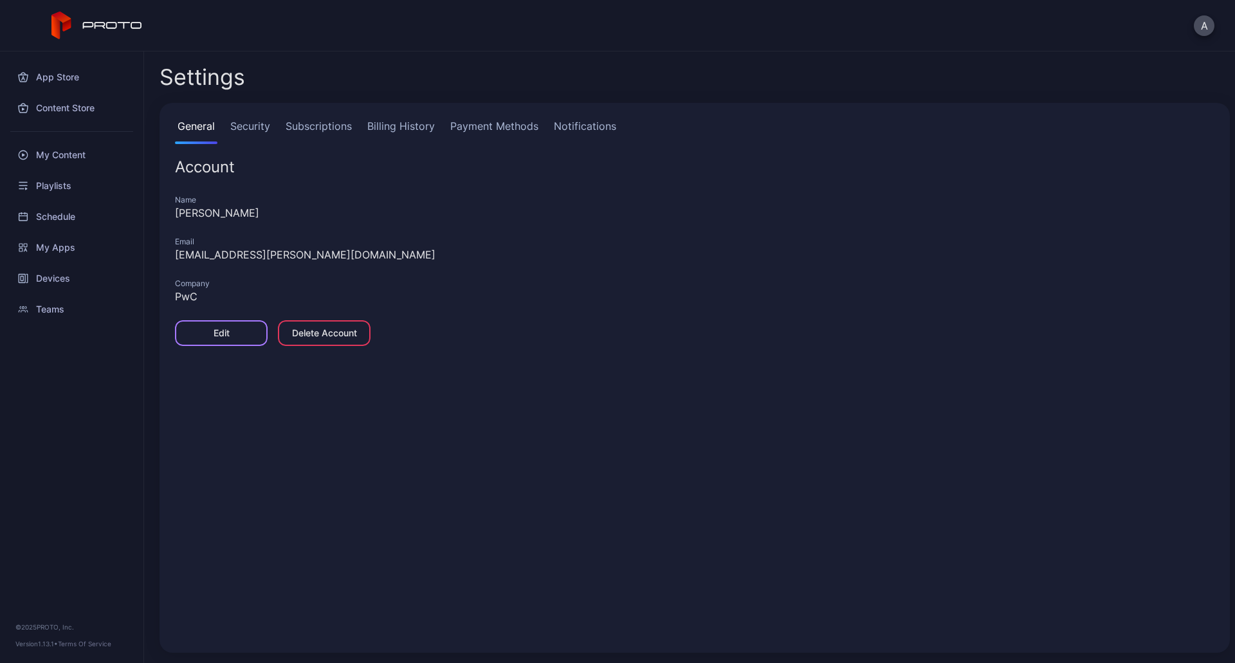
click at [219, 336] on div "Edit" at bounding box center [222, 333] width 16 height 10
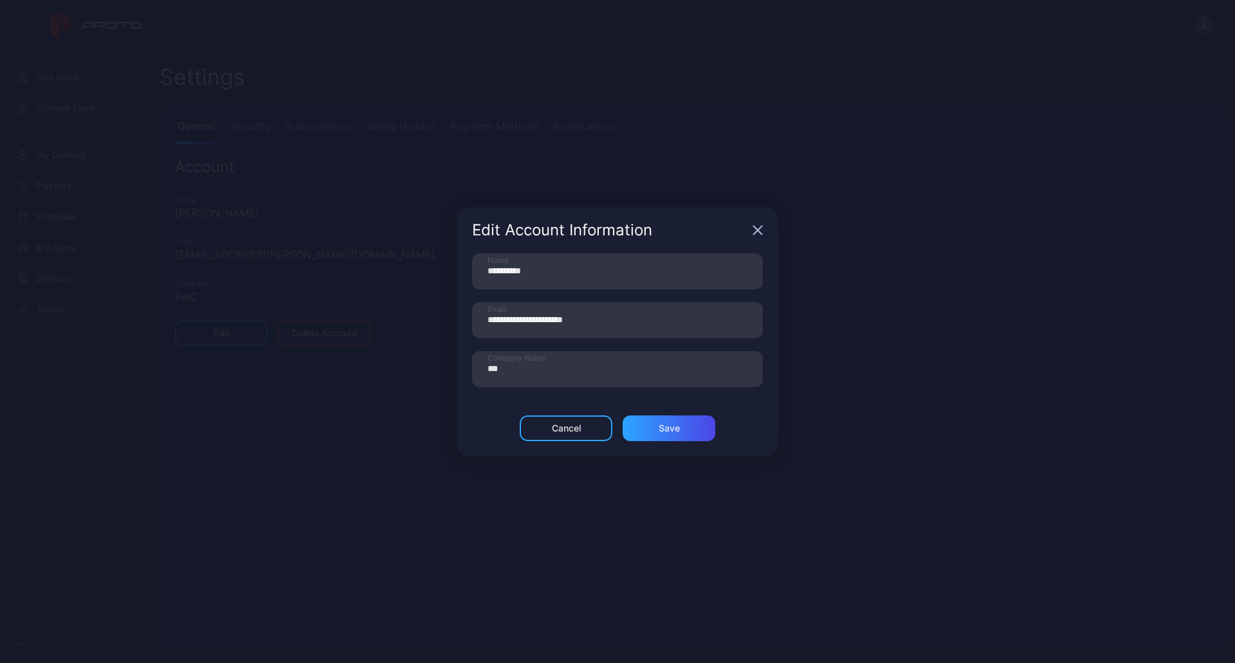
click at [754, 228] on icon "button" at bounding box center [757, 230] width 10 height 10
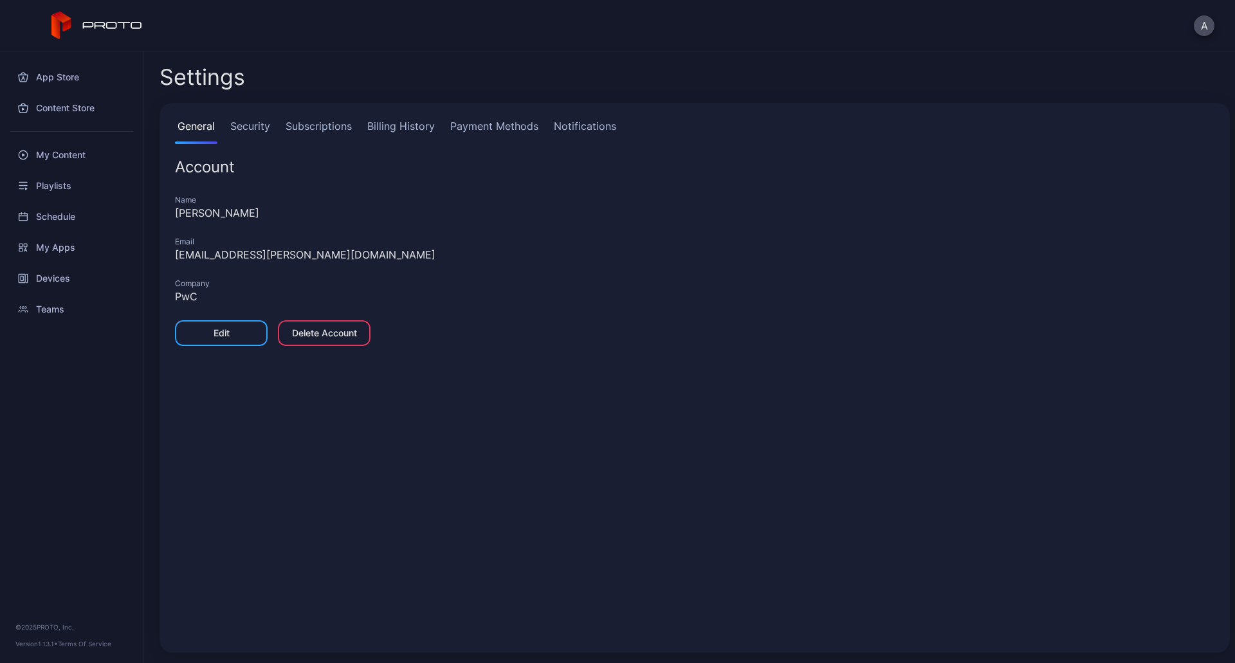
click at [567, 132] on link "Notifications" at bounding box center [585, 131] width 68 height 26
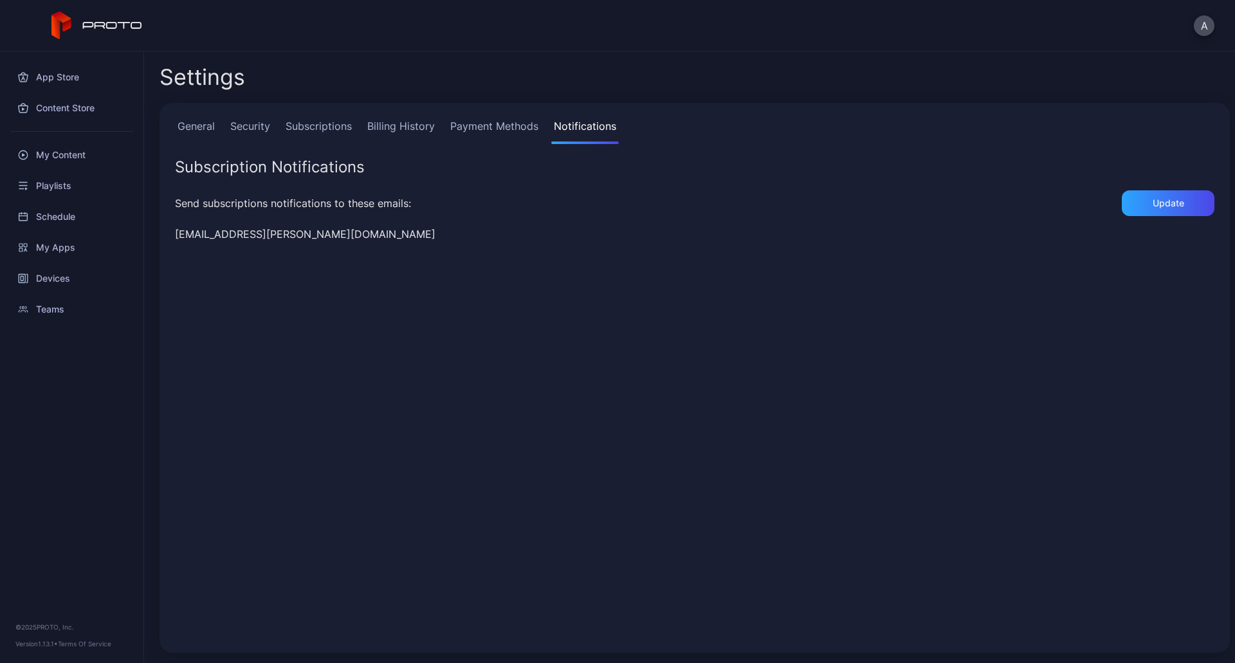
click at [197, 123] on link "General" at bounding box center [196, 131] width 42 height 26
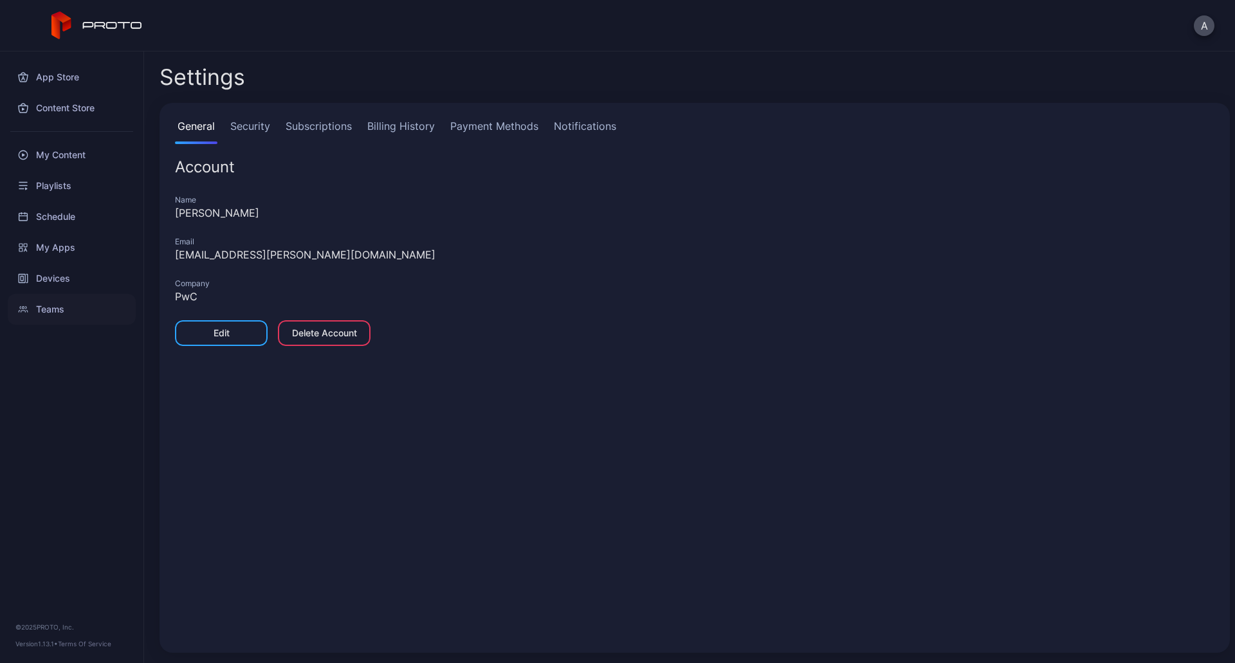
click at [33, 305] on div "Teams" at bounding box center [72, 309] width 128 height 31
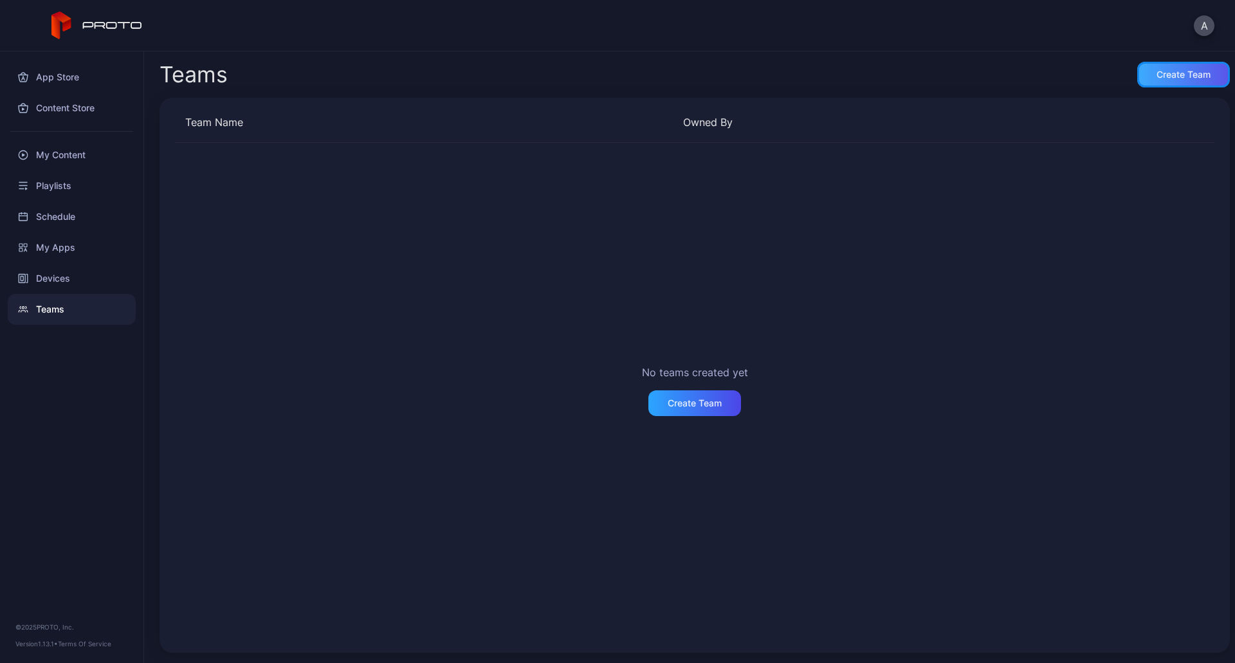
click at [1155, 64] on div "Create Team" at bounding box center [1183, 75] width 93 height 26
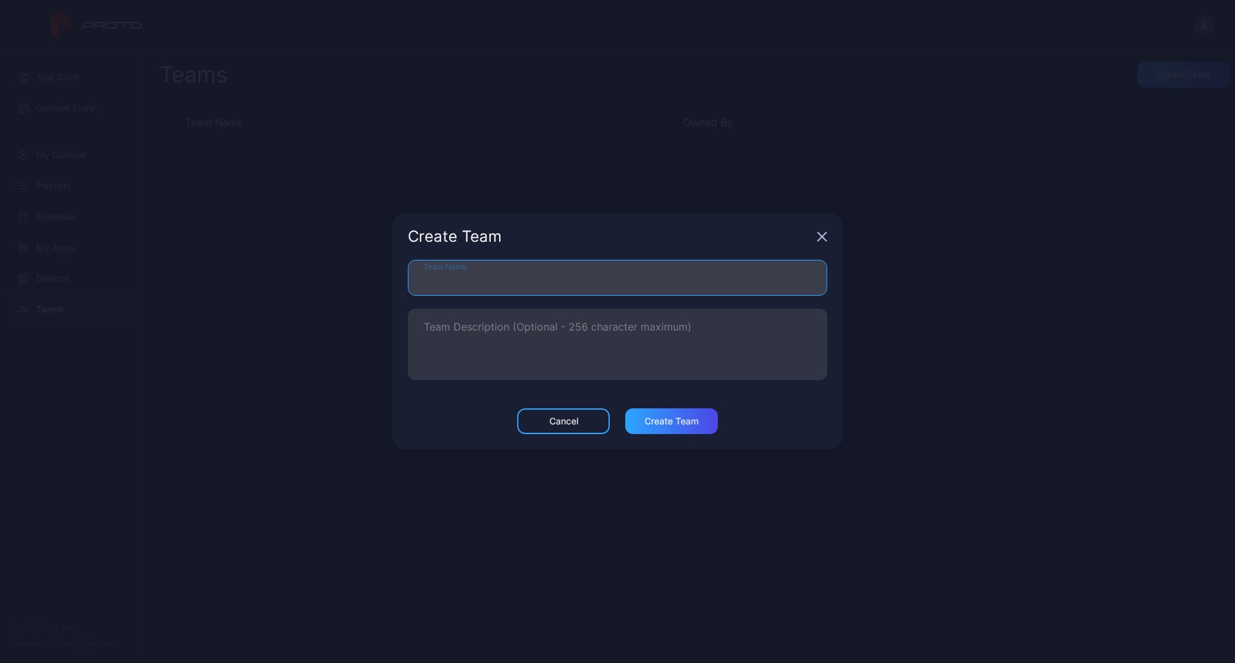
click at [707, 283] on input "Team Name" at bounding box center [617, 278] width 419 height 36
type input "*******"
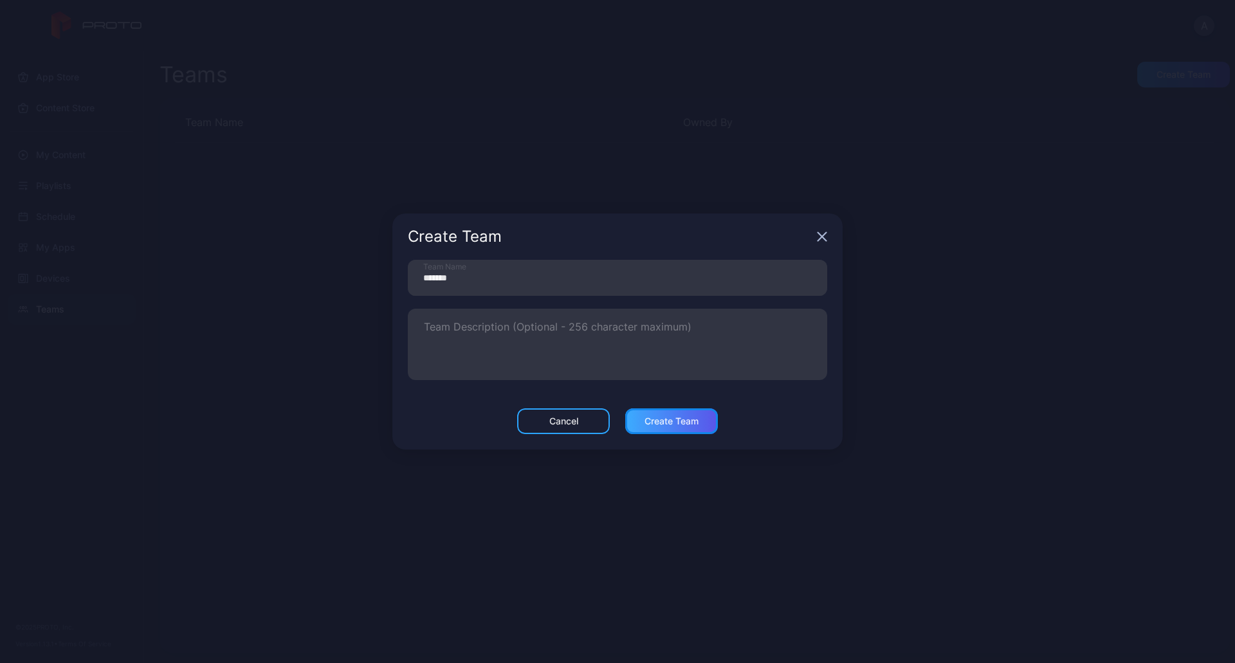
click at [671, 432] on div "Create Team" at bounding box center [671, 421] width 93 height 26
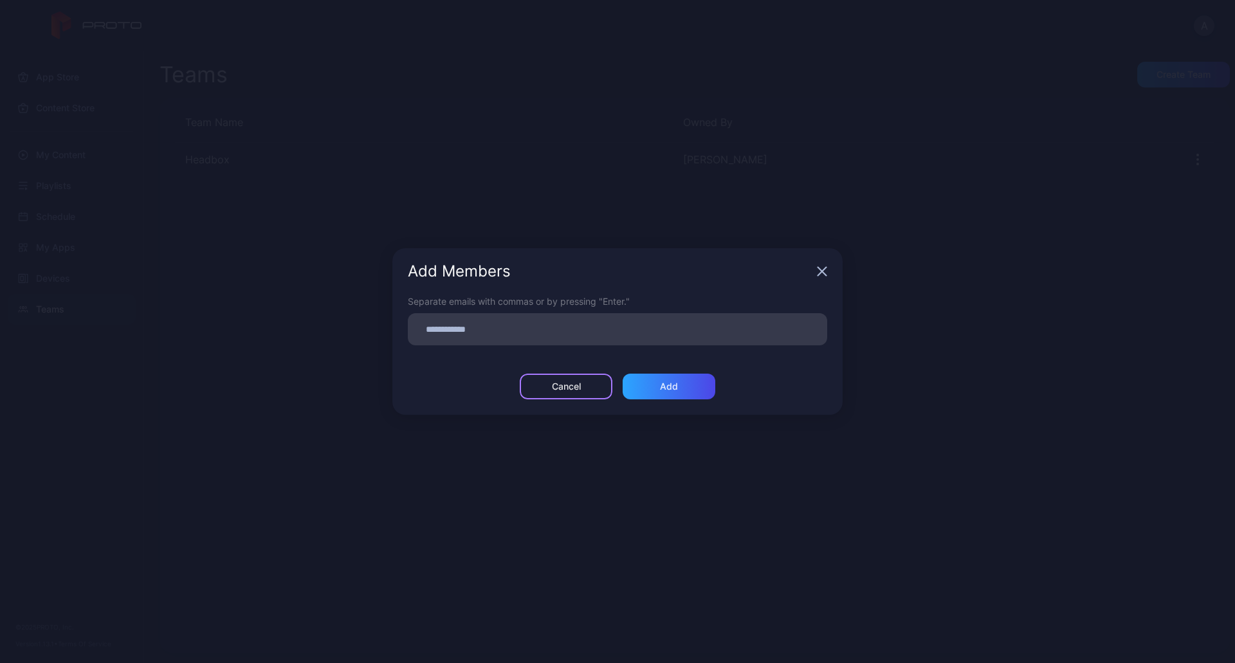
click at [554, 382] on div "Cancel" at bounding box center [566, 386] width 29 height 10
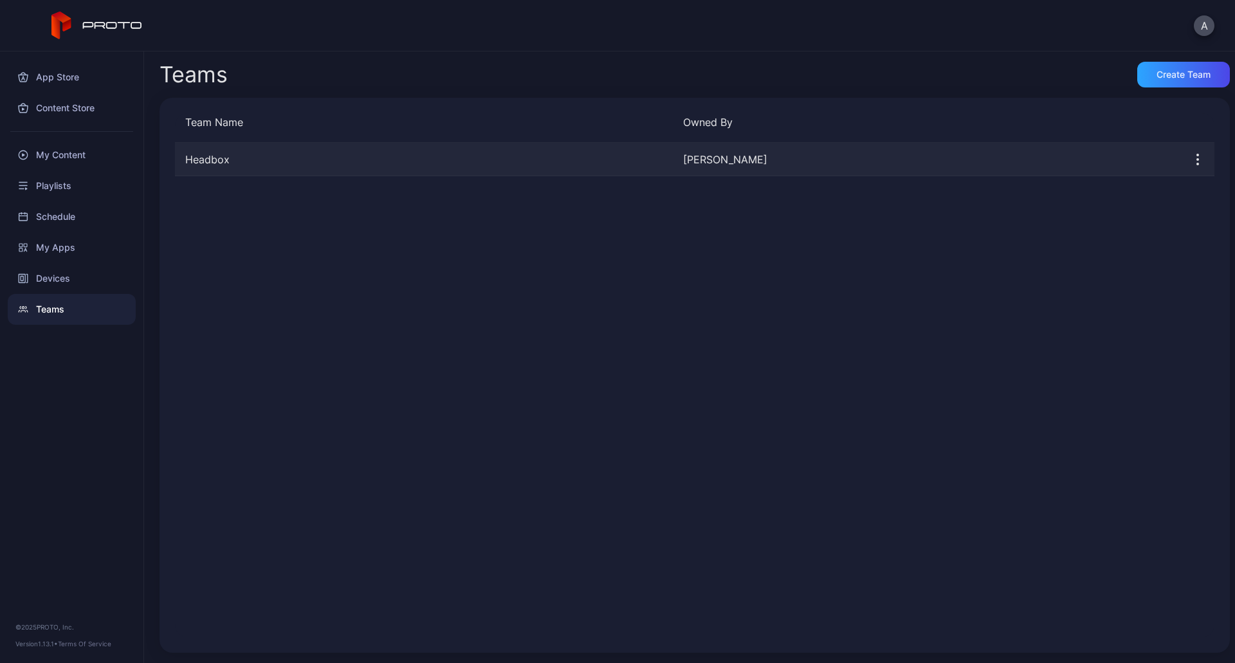
click at [299, 167] on div "Headbox [PERSON_NAME]" at bounding box center [694, 159] width 1039 height 33
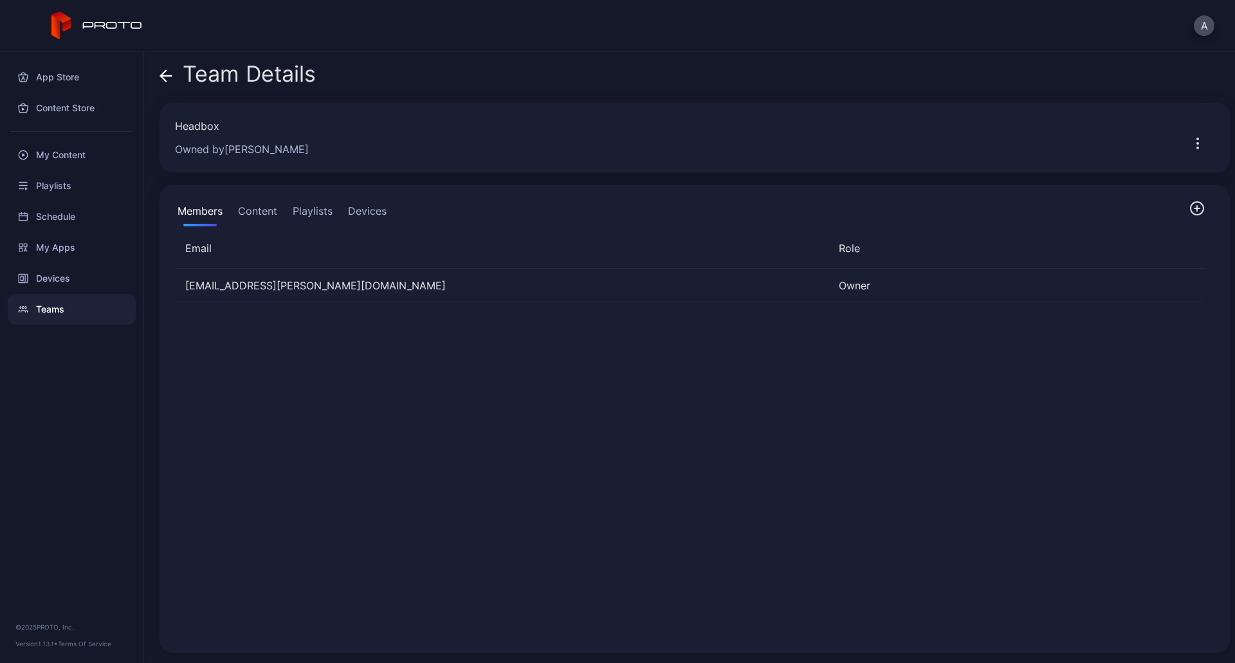
click at [1189, 213] on icon "button" at bounding box center [1196, 208] width 15 height 15
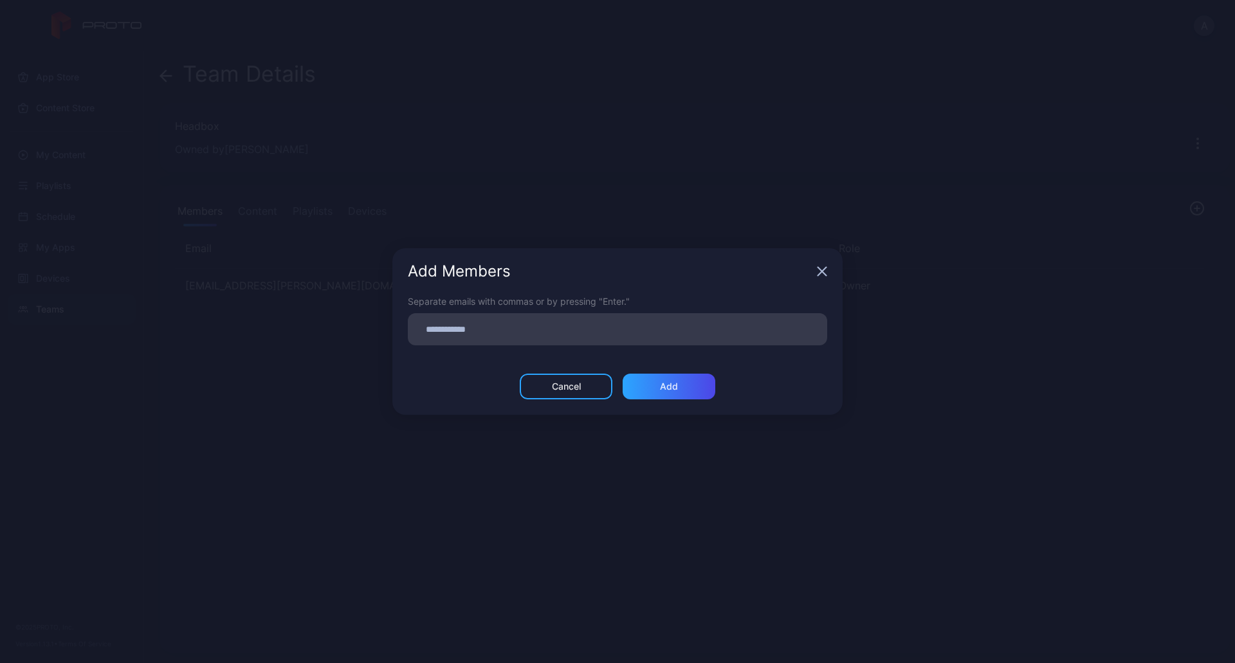
click at [817, 264] on div "Add Members" at bounding box center [617, 271] width 450 height 46
click at [822, 272] on icon "button" at bounding box center [822, 272] width 8 height 8
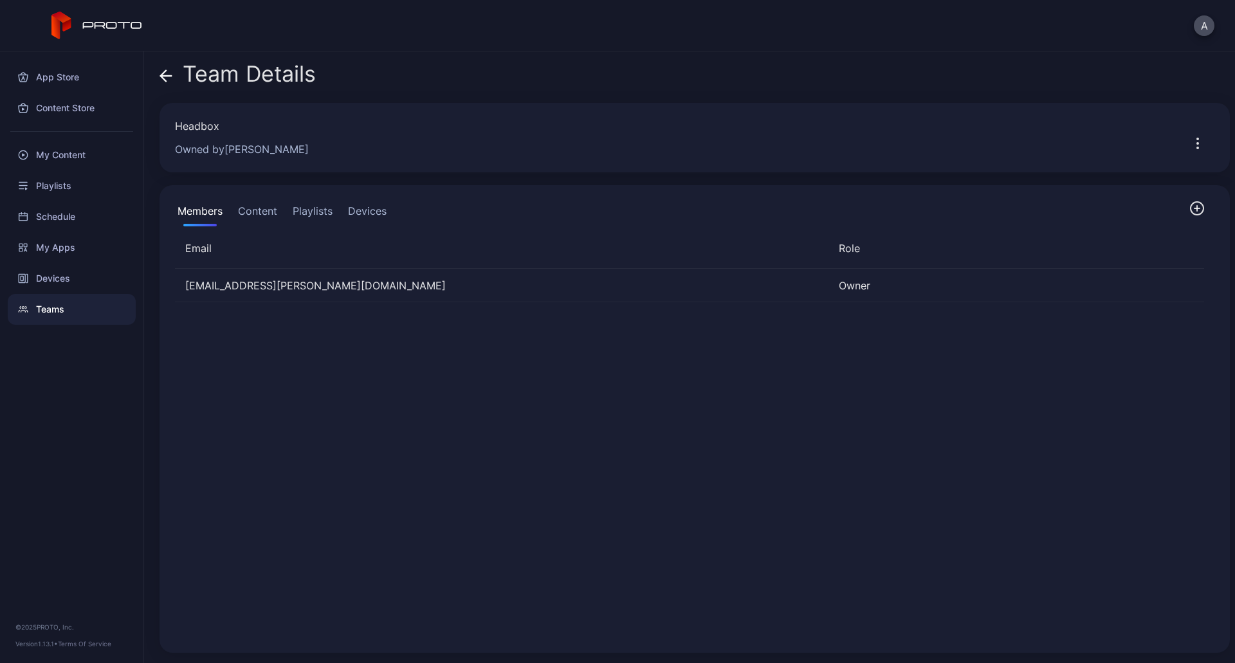
click at [168, 76] on icon at bounding box center [166, 76] width 11 height 0
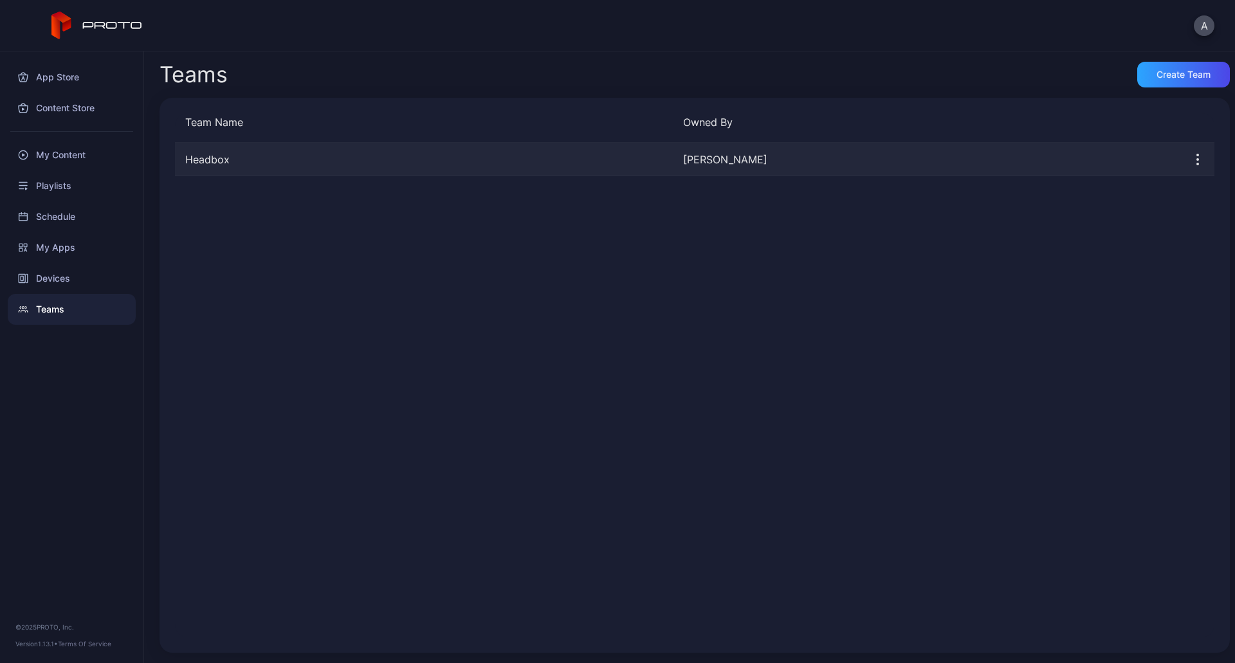
click at [1190, 156] on icon "button" at bounding box center [1197, 159] width 15 height 15
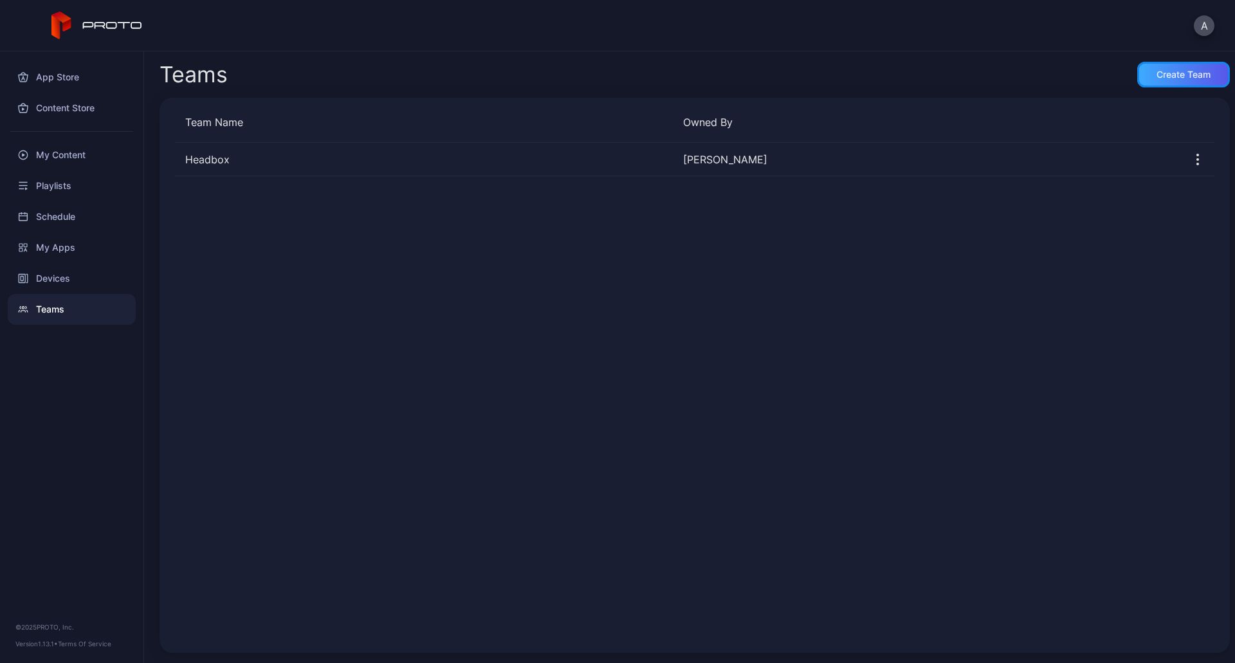
click at [1169, 80] on div "Create Team" at bounding box center [1183, 75] width 93 height 26
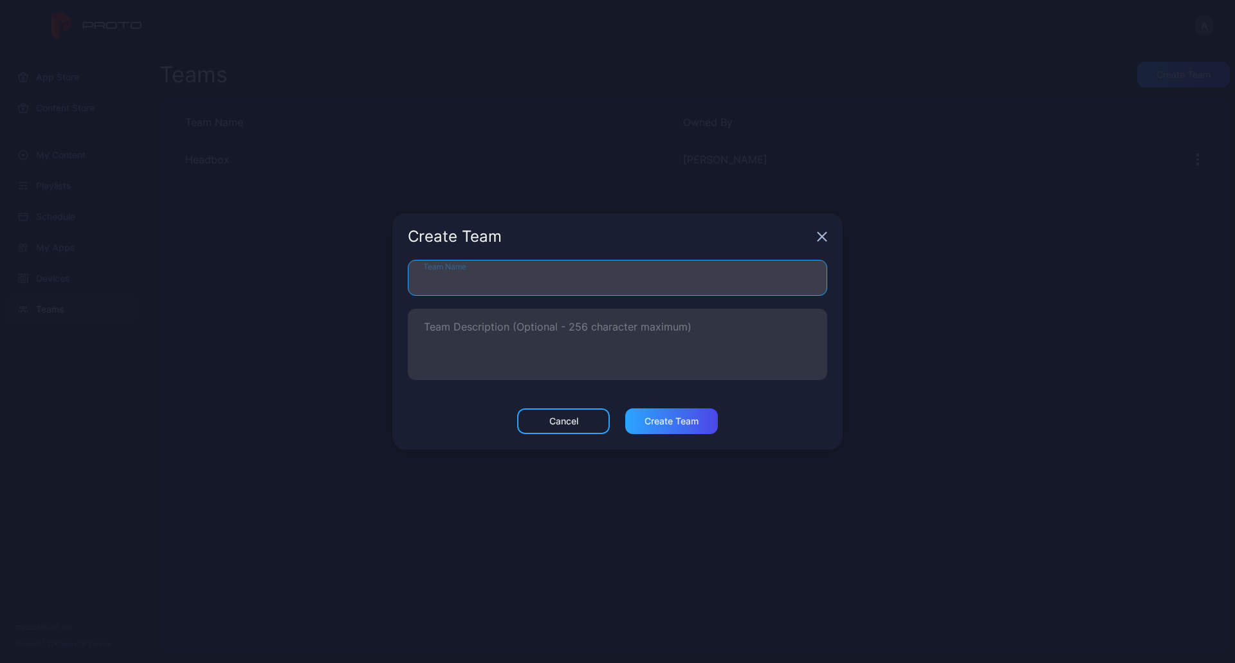
click at [717, 277] on input "Team Name" at bounding box center [617, 278] width 419 height 36
type input "***"
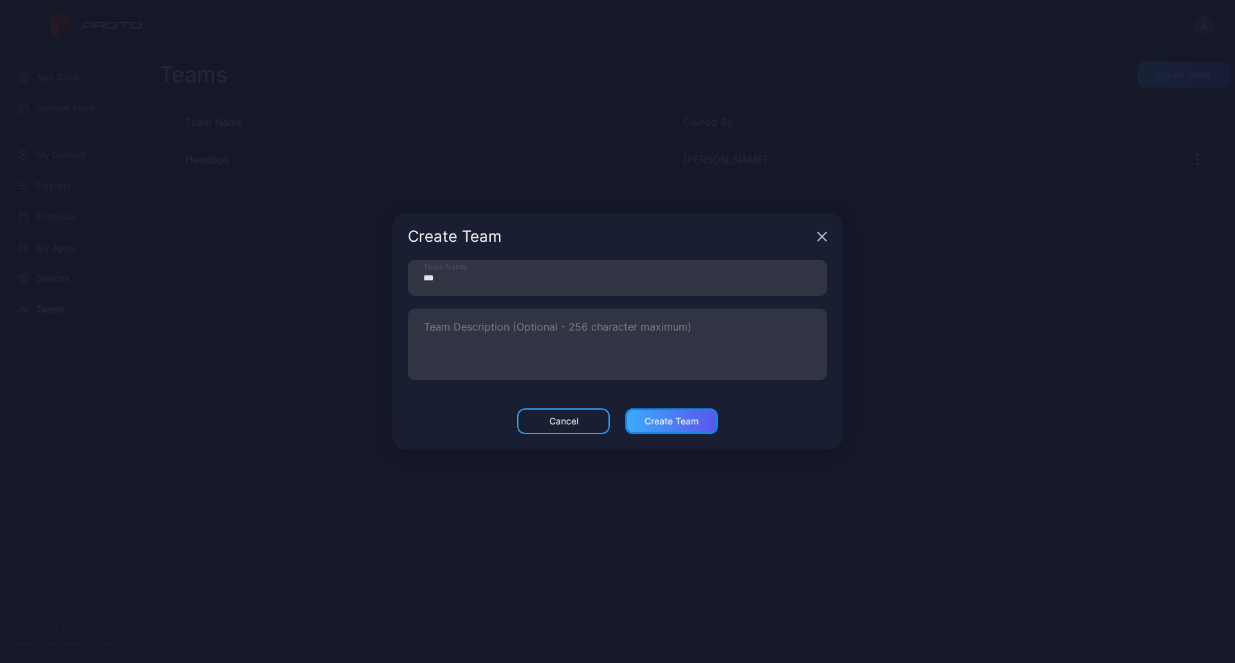
click at [686, 428] on div "Create Team" at bounding box center [671, 421] width 93 height 26
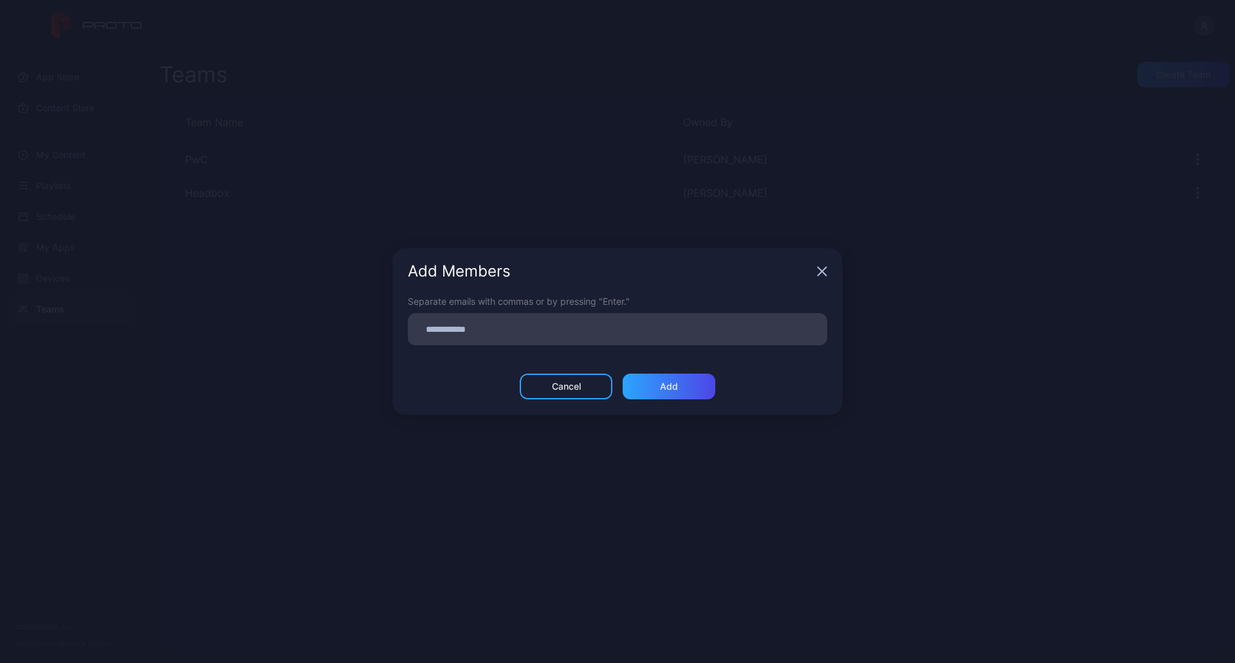
click at [819, 268] on icon "button" at bounding box center [822, 271] width 10 height 10
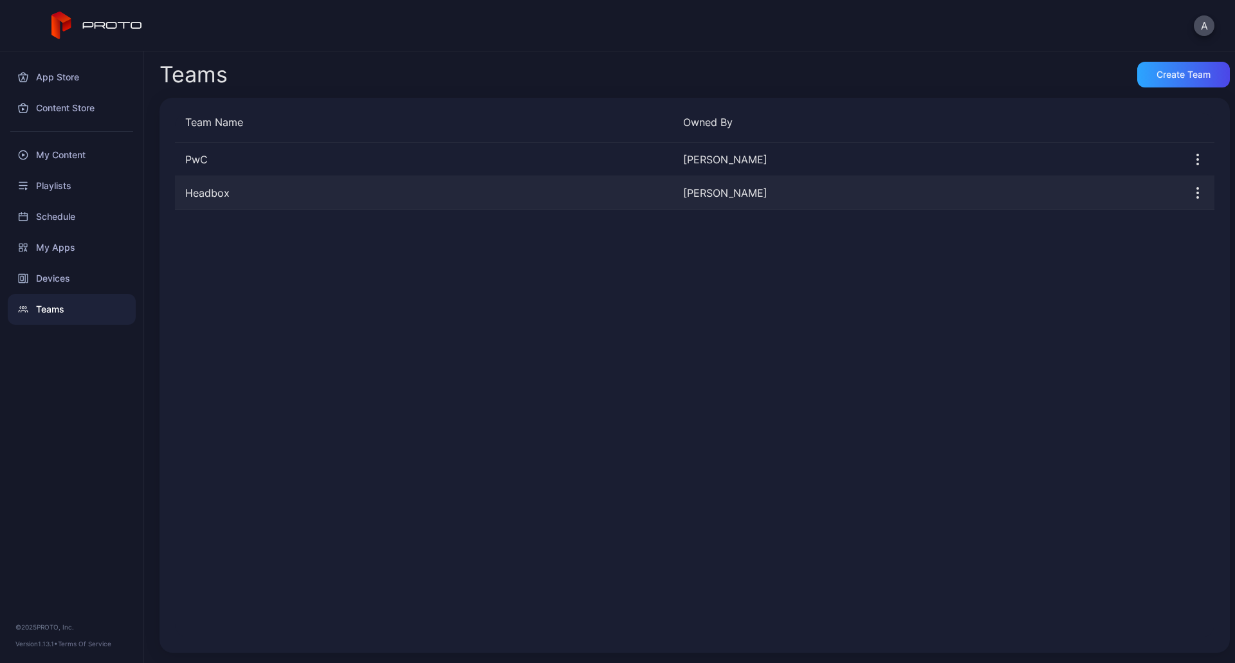
click at [1190, 191] on icon "button" at bounding box center [1197, 192] width 15 height 15
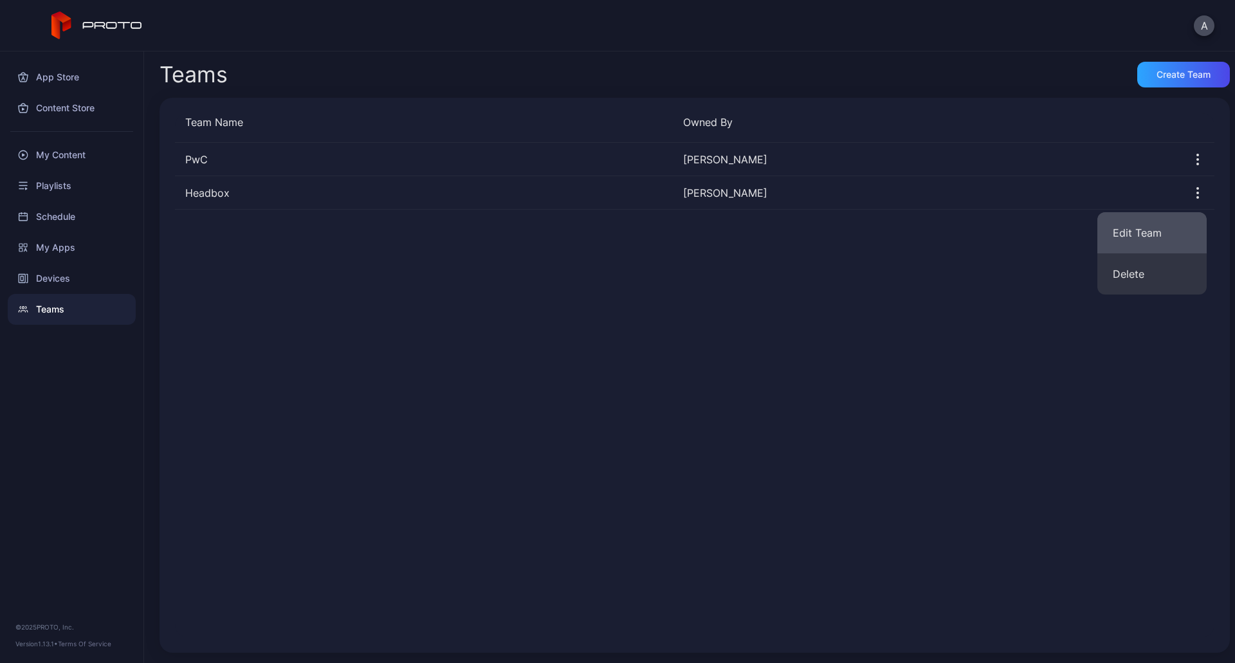
click at [1134, 239] on button "Edit Team" at bounding box center [1151, 232] width 109 height 41
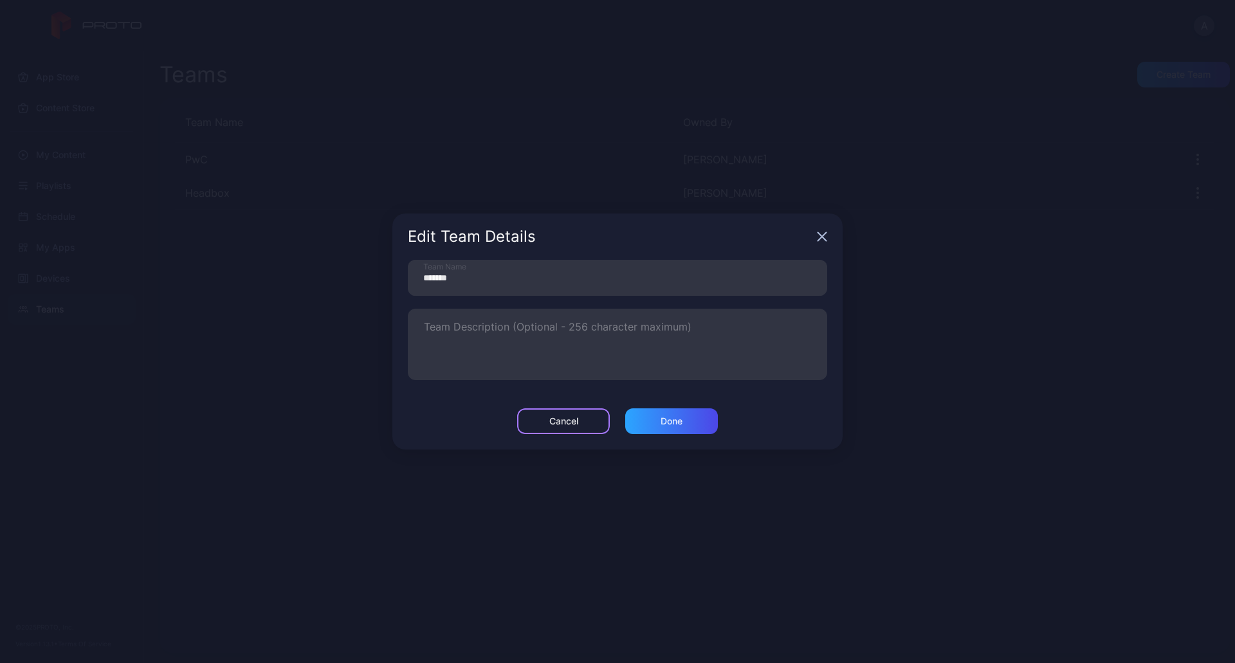
click at [579, 422] on div "Cancel" at bounding box center [563, 421] width 93 height 26
